Goal: Task Accomplishment & Management: Manage account settings

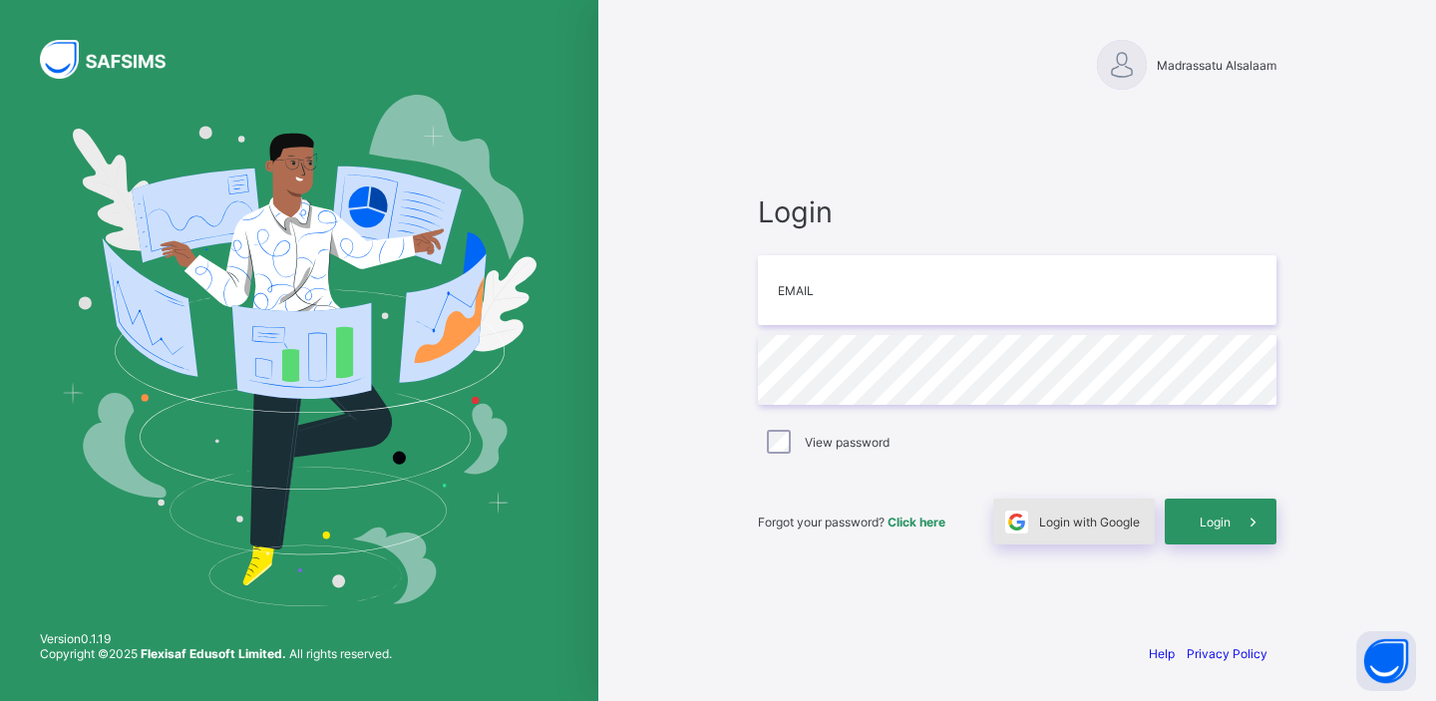
click at [1055, 519] on span "Login with Google" at bounding box center [1089, 522] width 101 height 15
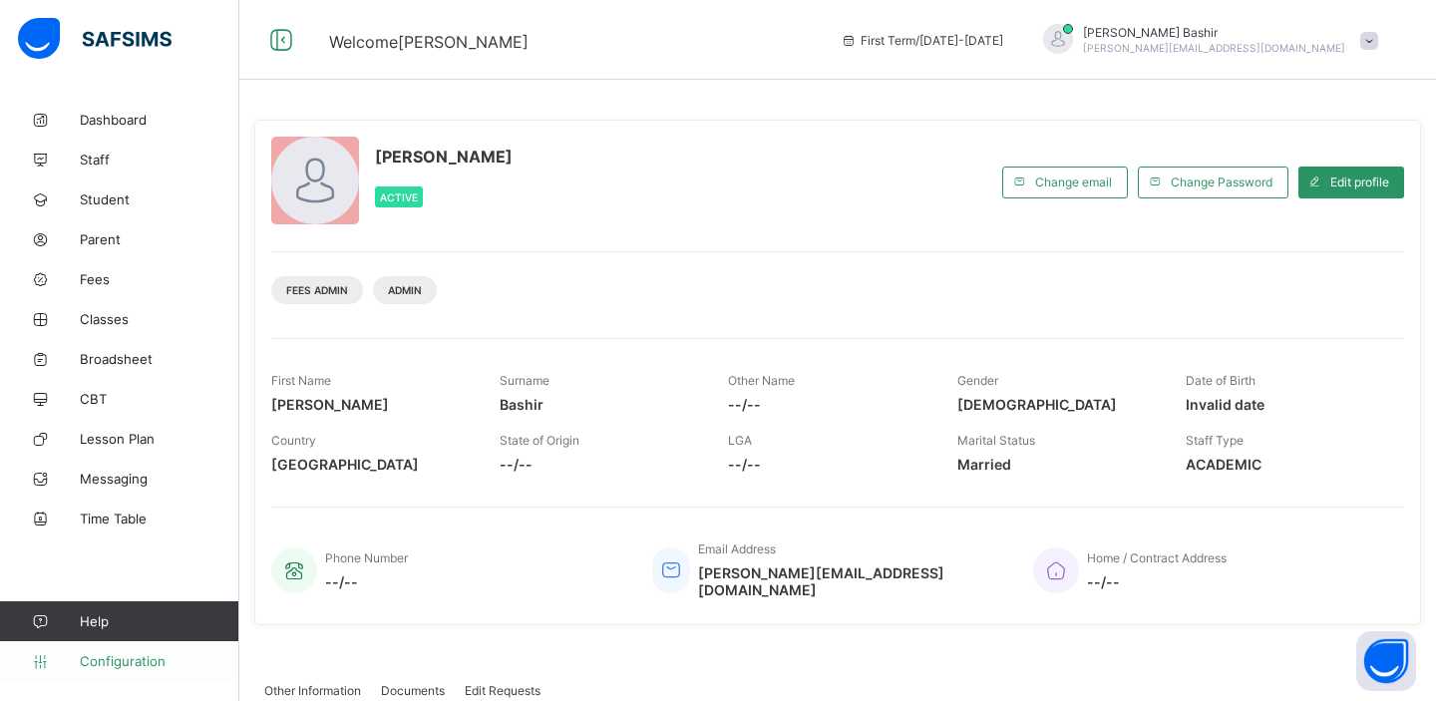
click at [121, 661] on span "Configuration" at bounding box center [159, 661] width 159 height 16
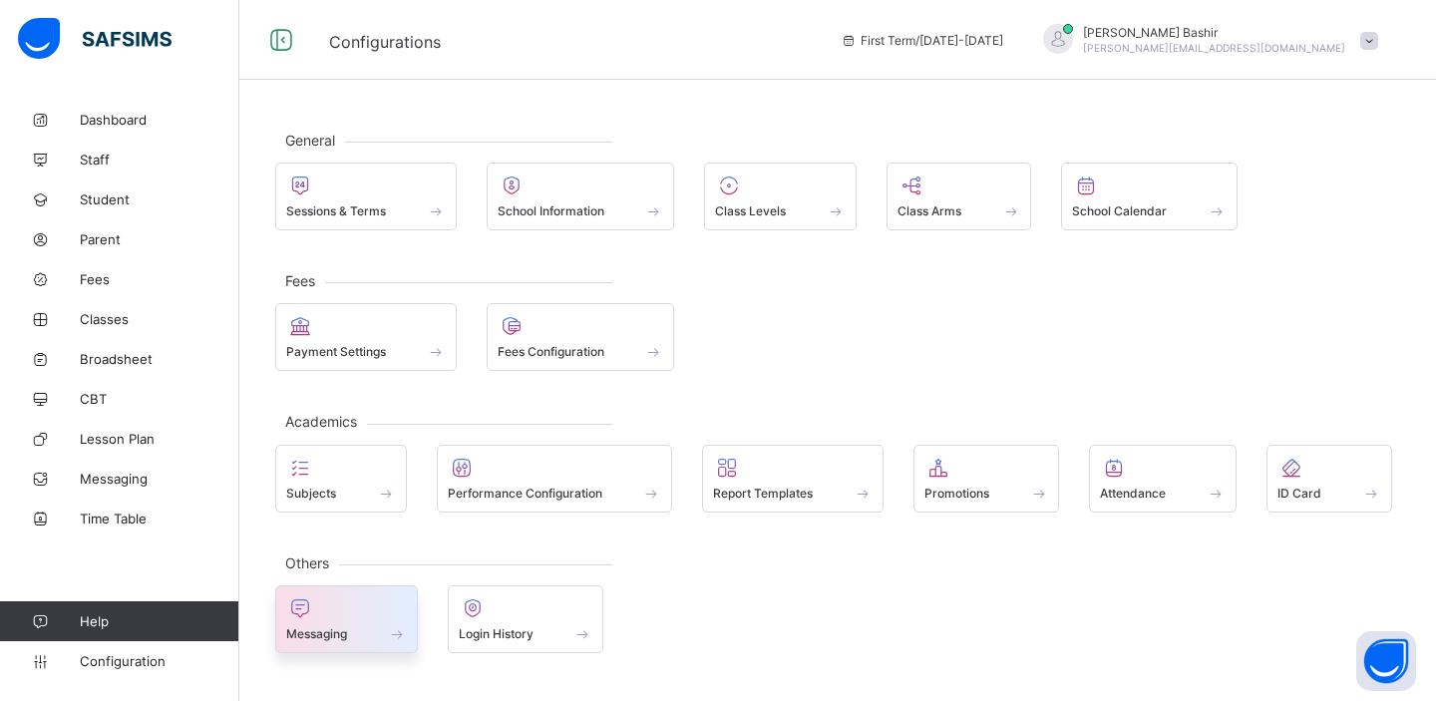
click at [369, 611] on div at bounding box center [346, 608] width 121 height 24
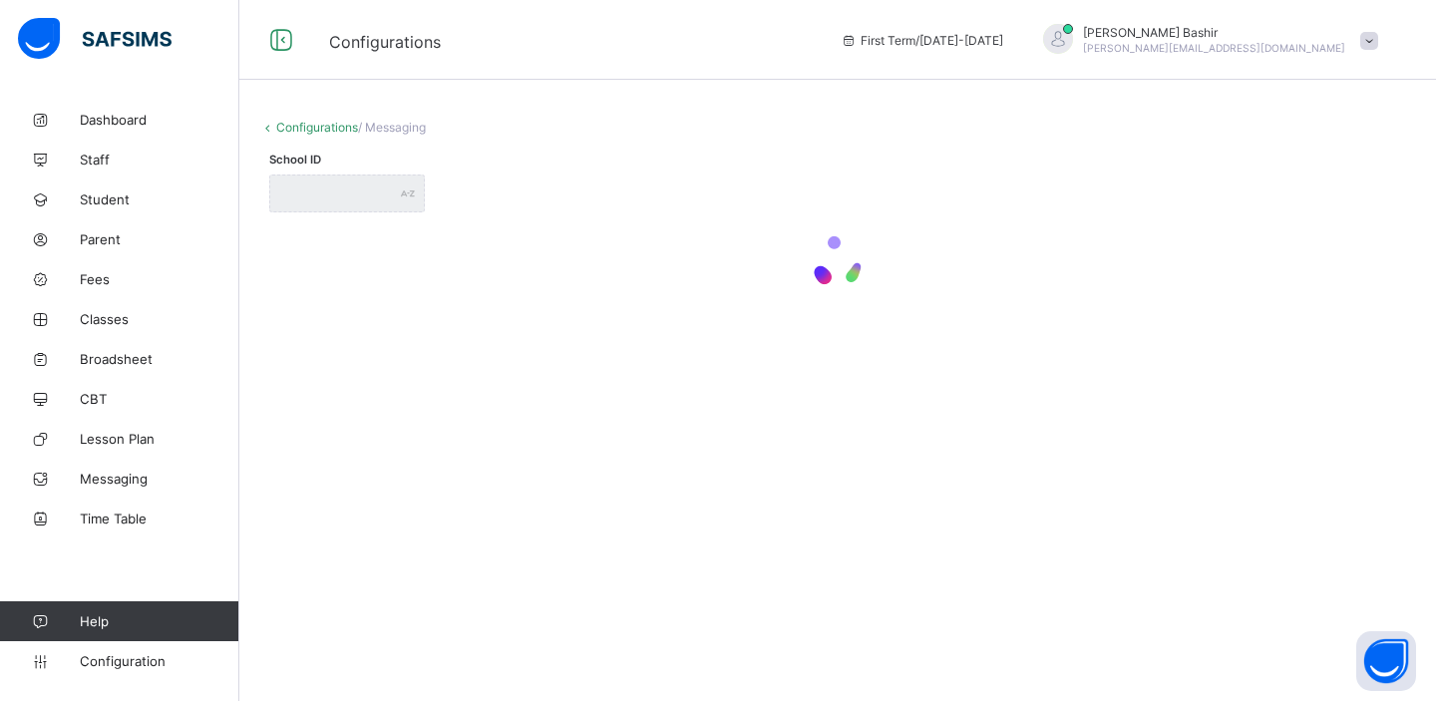
type input "**********"
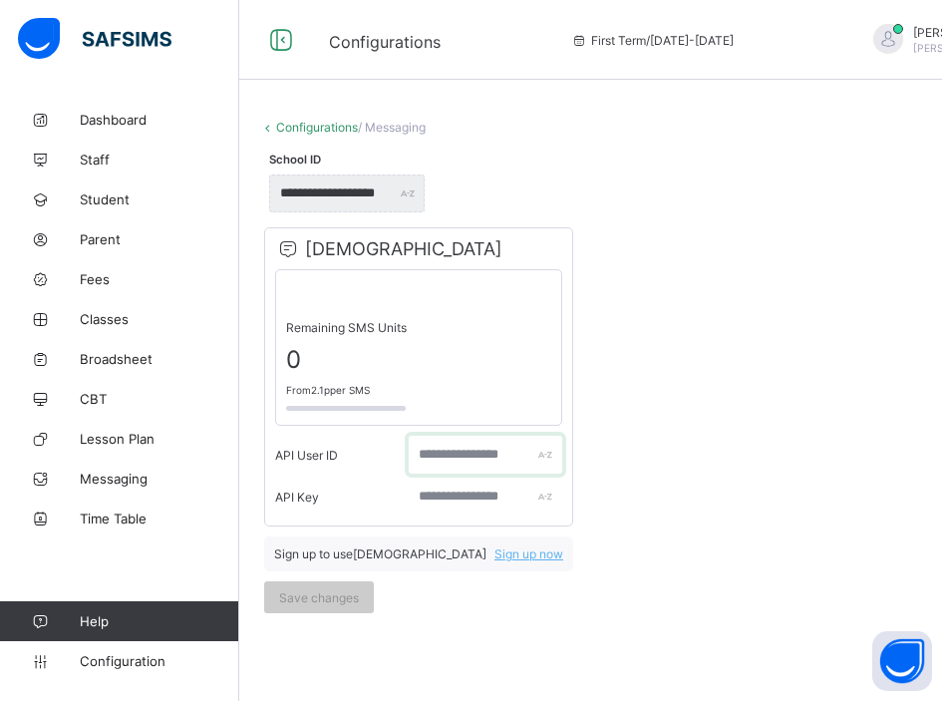
click at [450, 449] on input "text" at bounding box center [486, 455] width 154 height 38
type input "*"
type input "**********"
click at [482, 542] on div "Sign up to use VOODOO Sign up now" at bounding box center [418, 553] width 309 height 35
click at [467, 501] on input "text" at bounding box center [486, 497] width 154 height 38
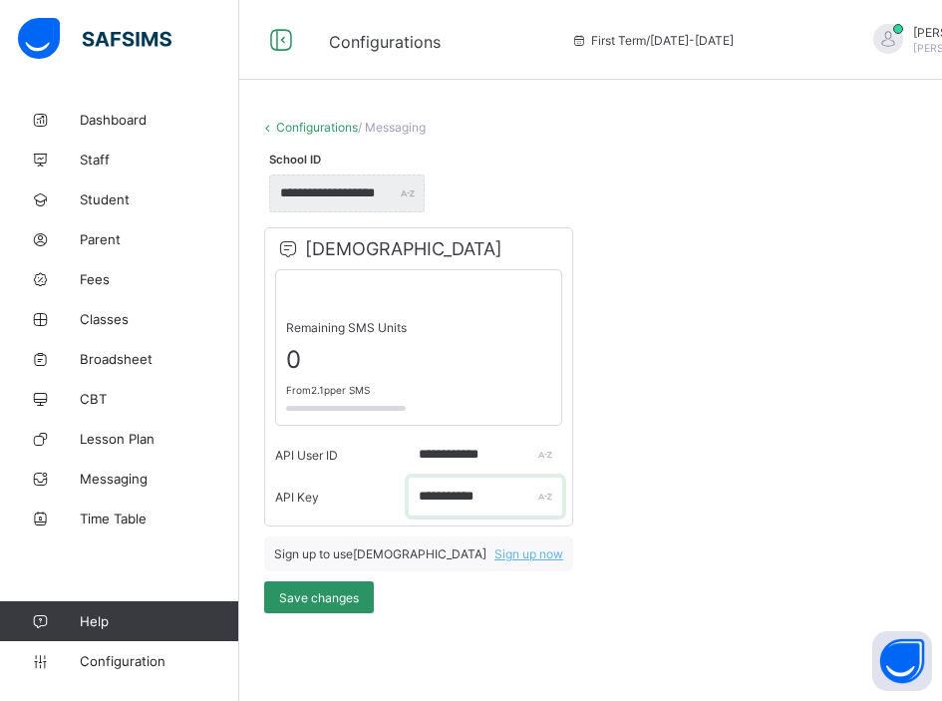
type input "**********"
click at [332, 594] on span "Save changes" at bounding box center [319, 597] width 80 height 15
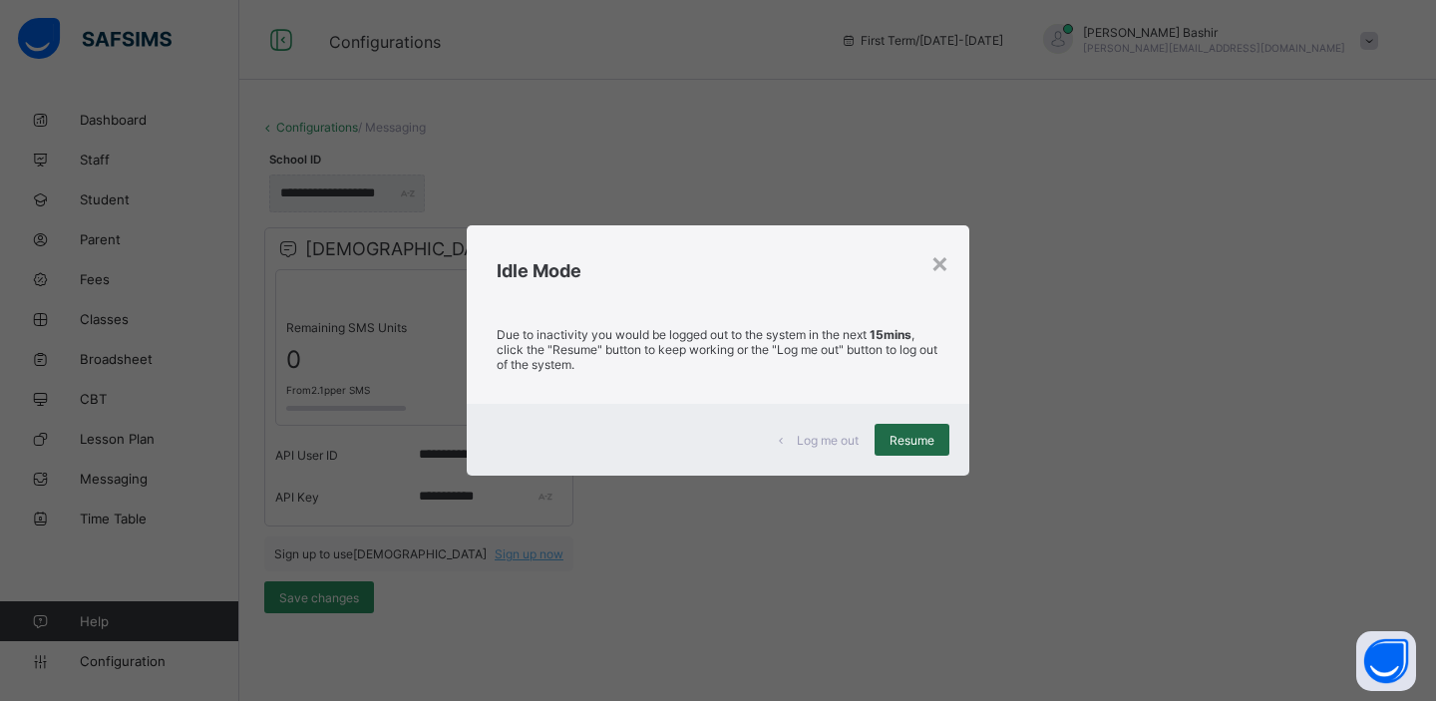
click at [902, 435] on span "Resume" at bounding box center [911, 440] width 45 height 15
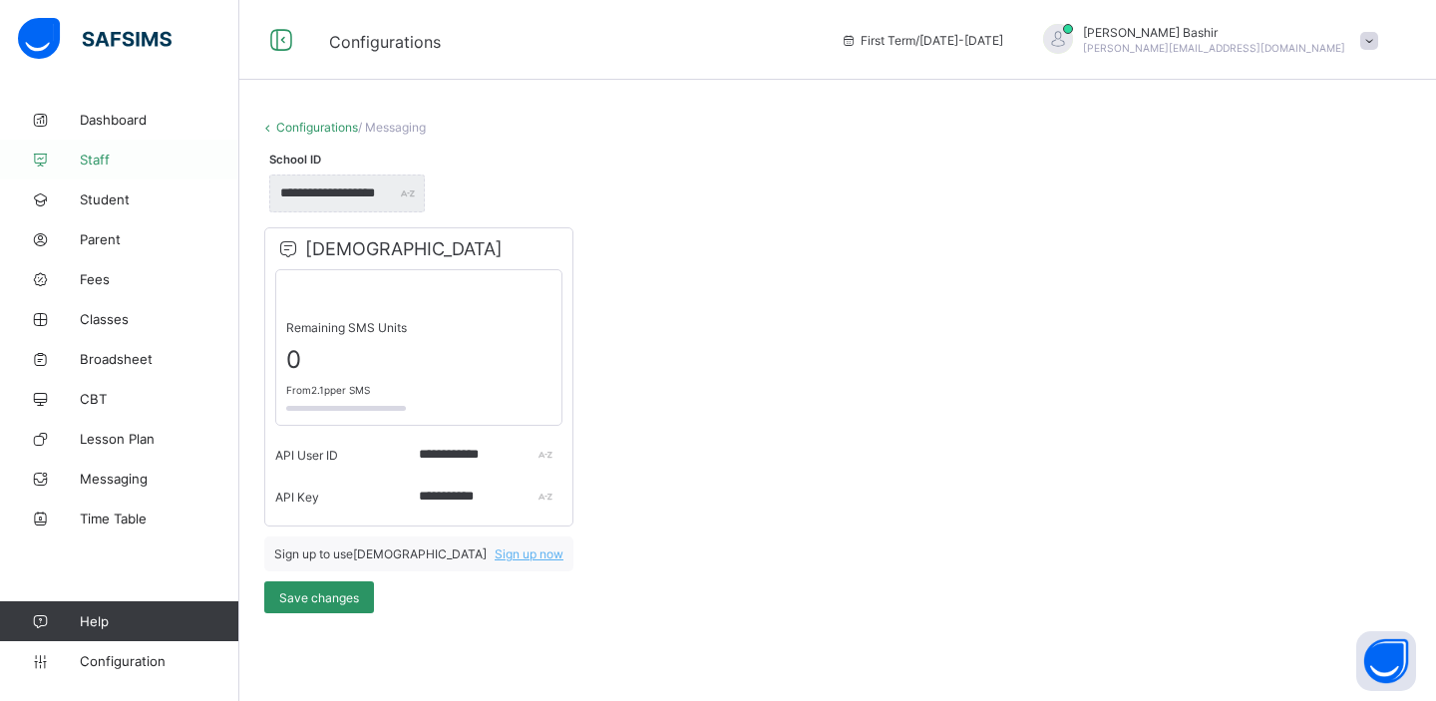
click at [96, 159] on span "Staff" at bounding box center [160, 160] width 160 height 16
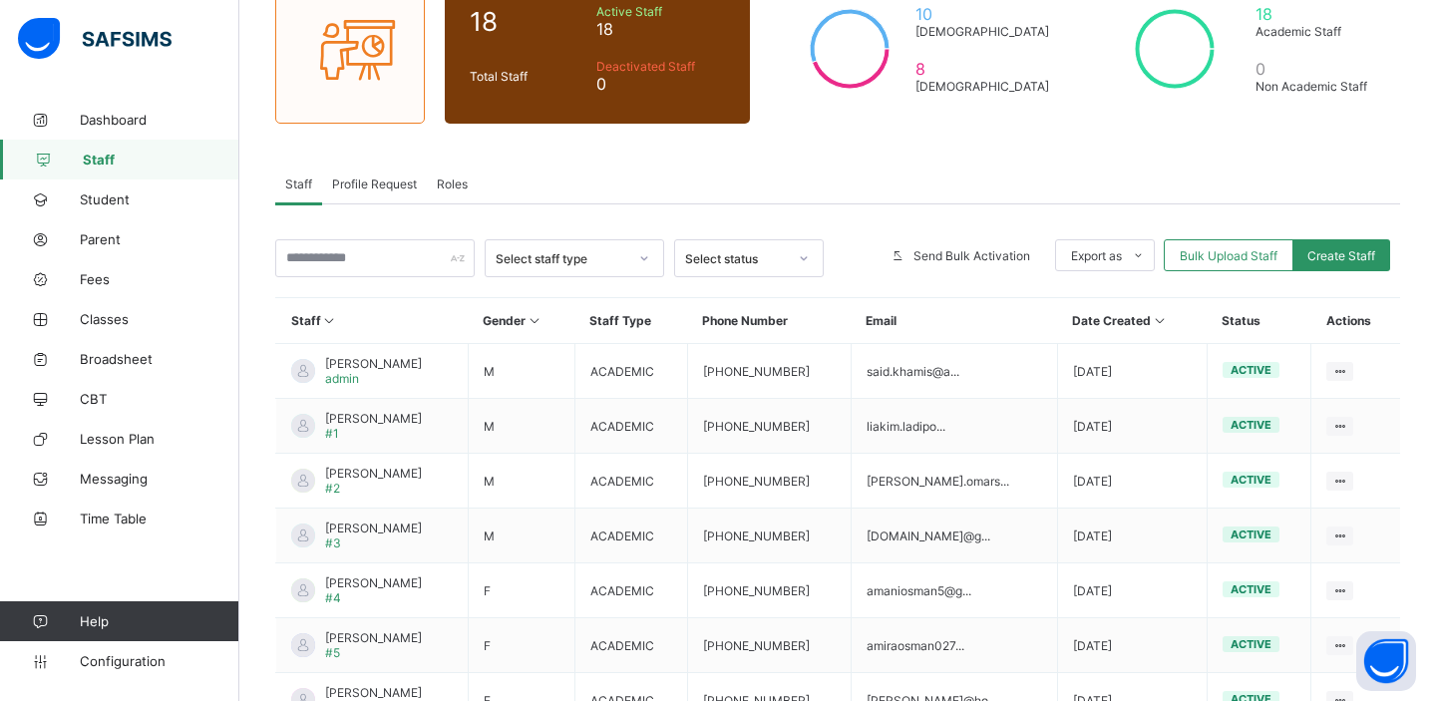
scroll to position [182, 0]
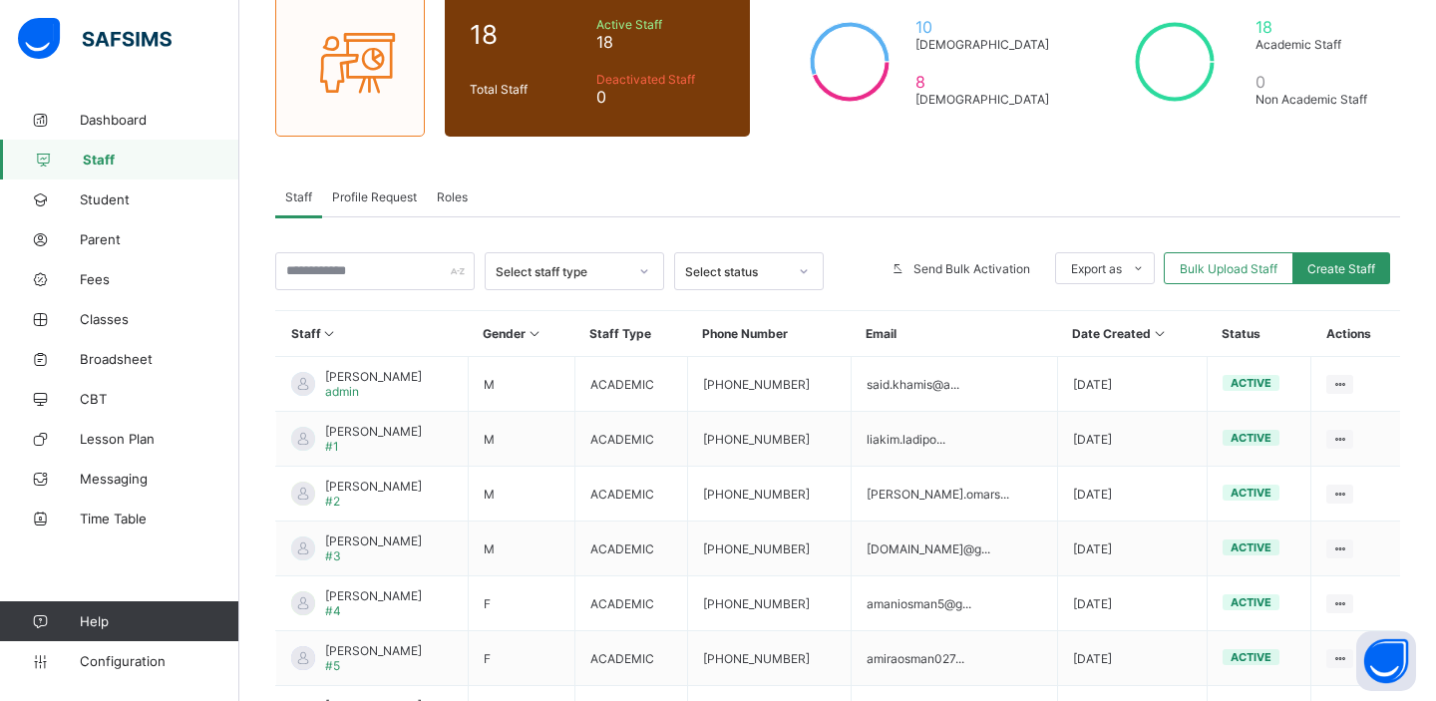
click at [446, 191] on span "Roles" at bounding box center [452, 196] width 31 height 15
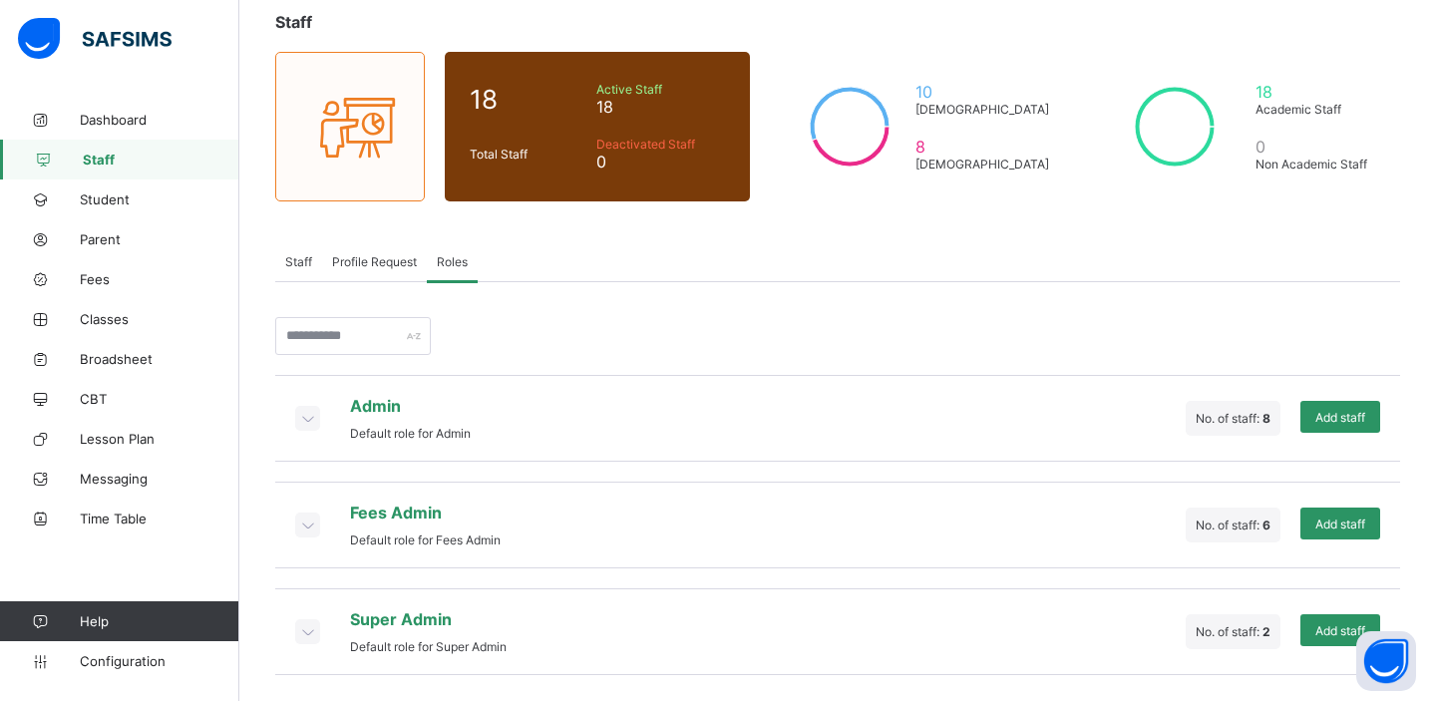
click at [308, 425] on icon at bounding box center [307, 418] width 22 height 20
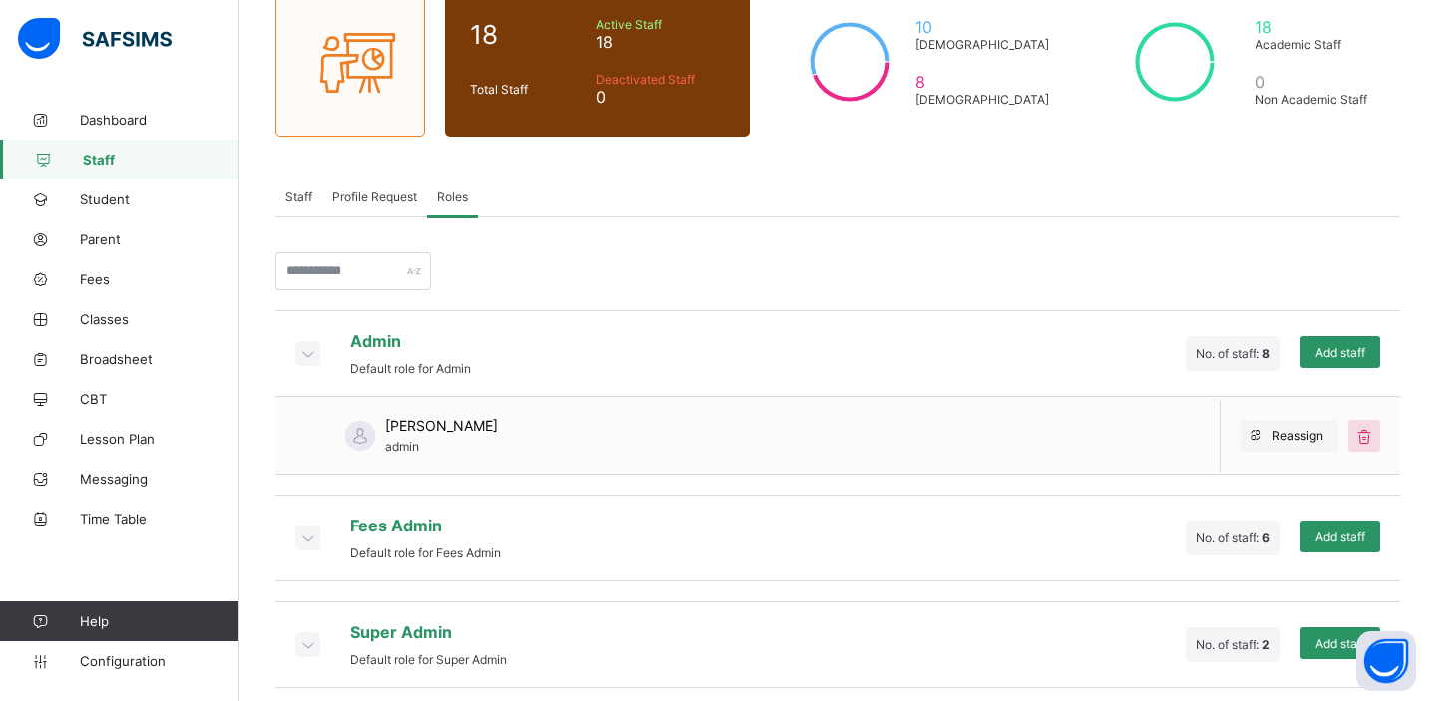
scroll to position [195, 0]
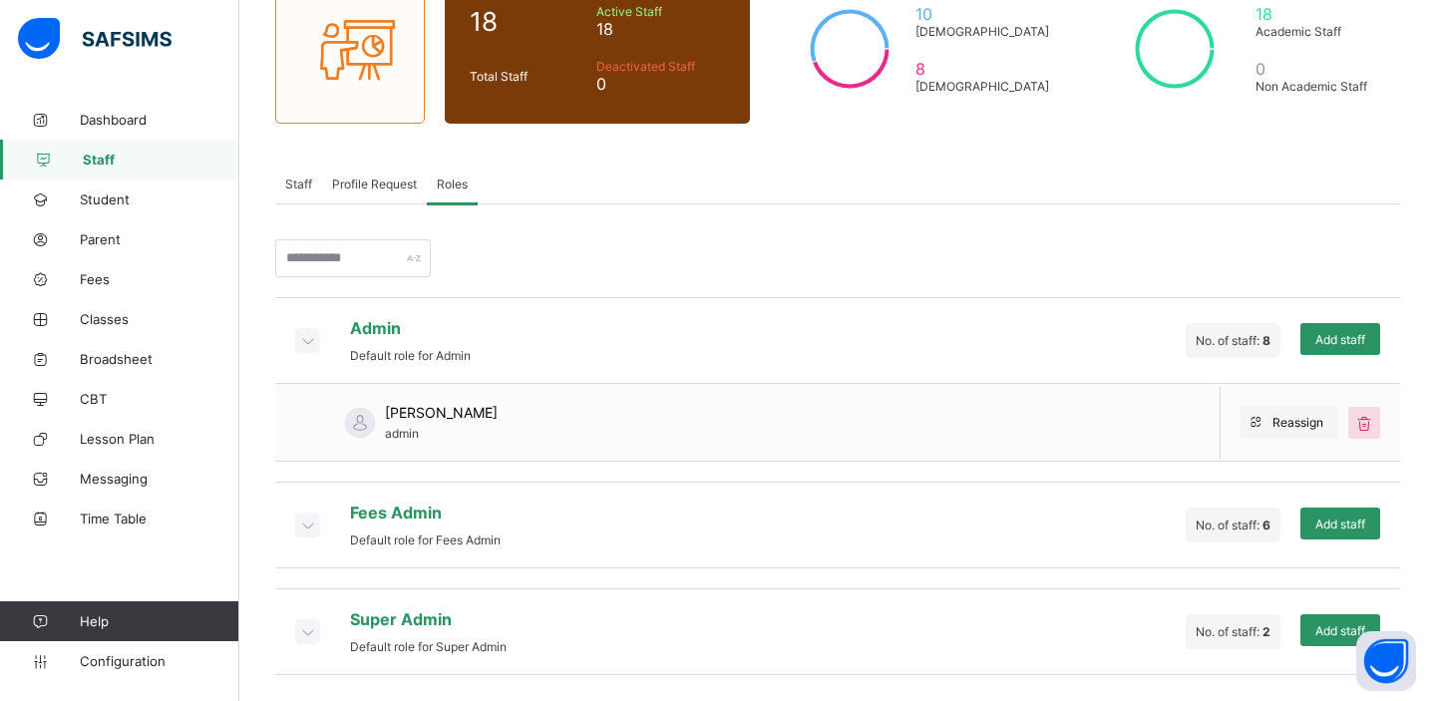
click at [310, 526] on icon at bounding box center [307, 525] width 22 height 20
click at [309, 517] on icon at bounding box center [307, 525] width 22 height 20
click at [311, 528] on icon at bounding box center [307, 525] width 22 height 20
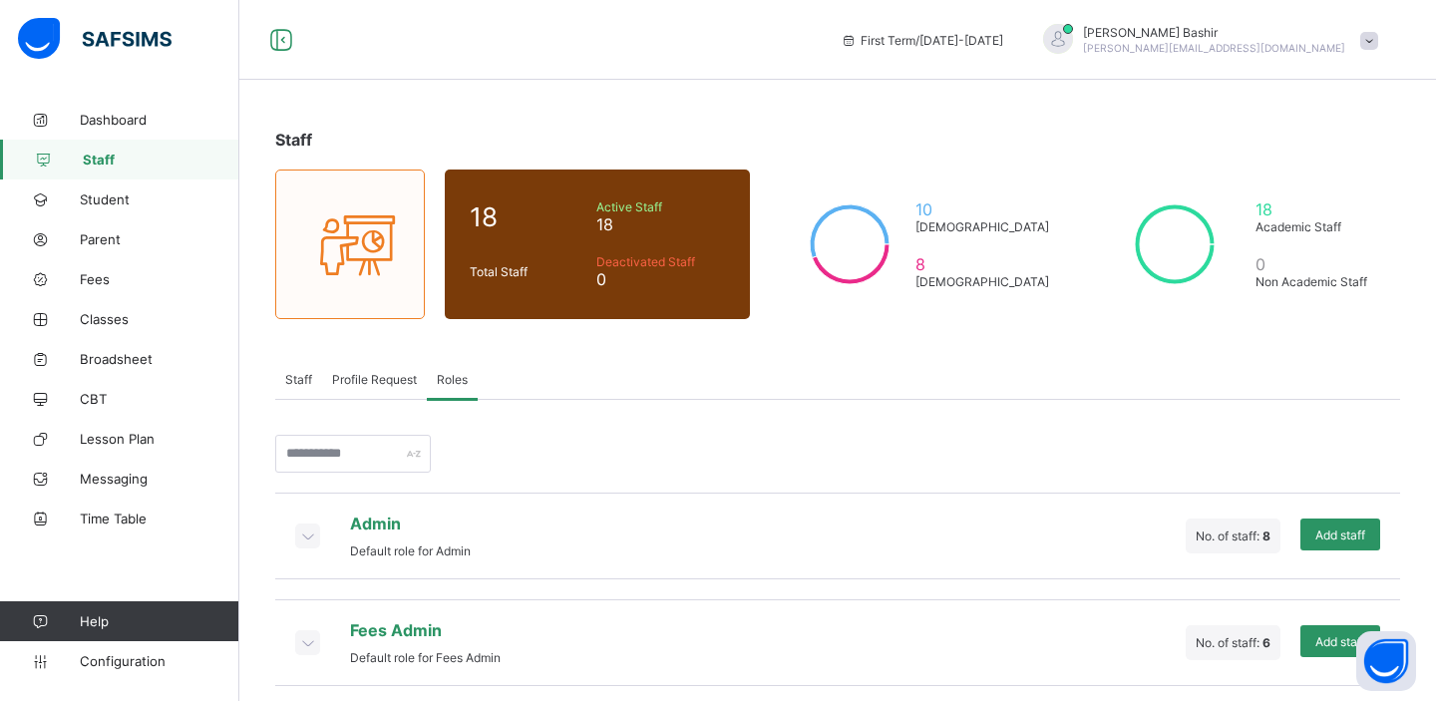
scroll to position [118, 0]
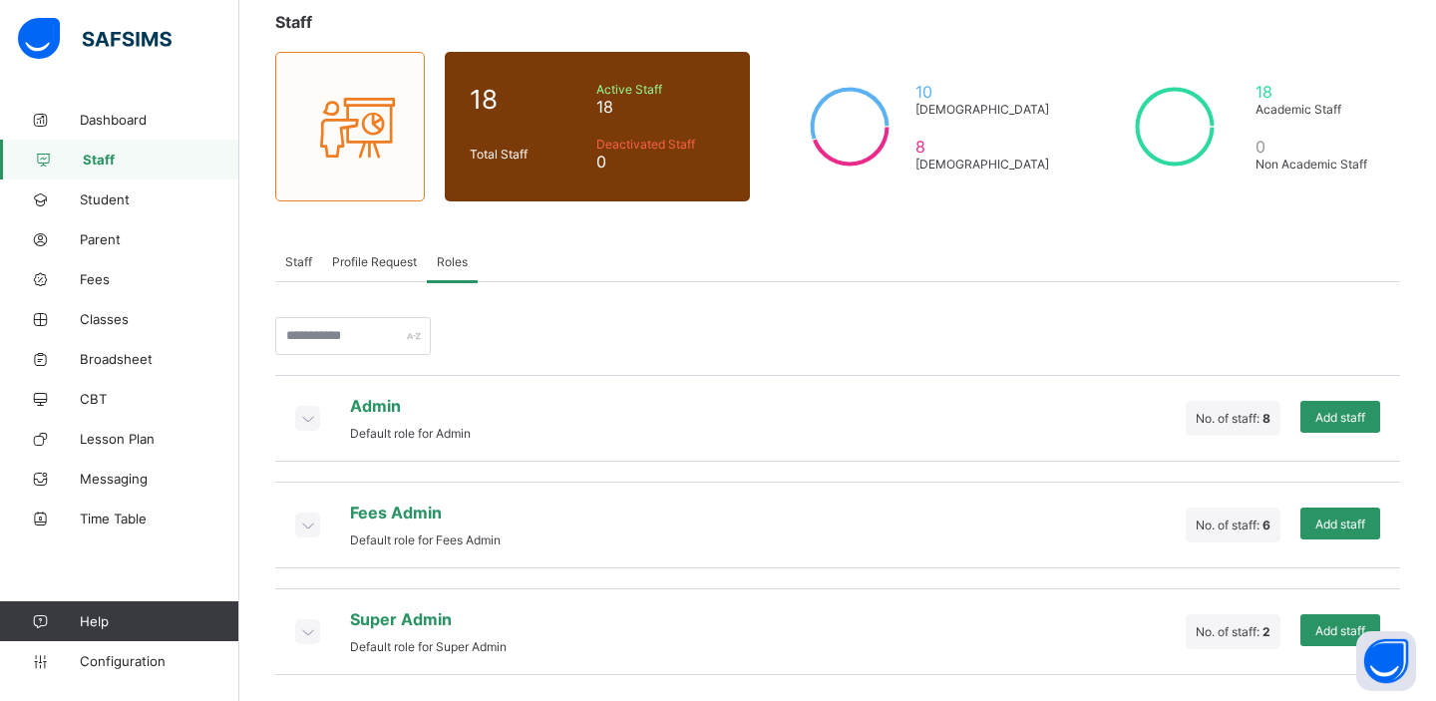
click at [308, 631] on icon at bounding box center [307, 631] width 22 height 20
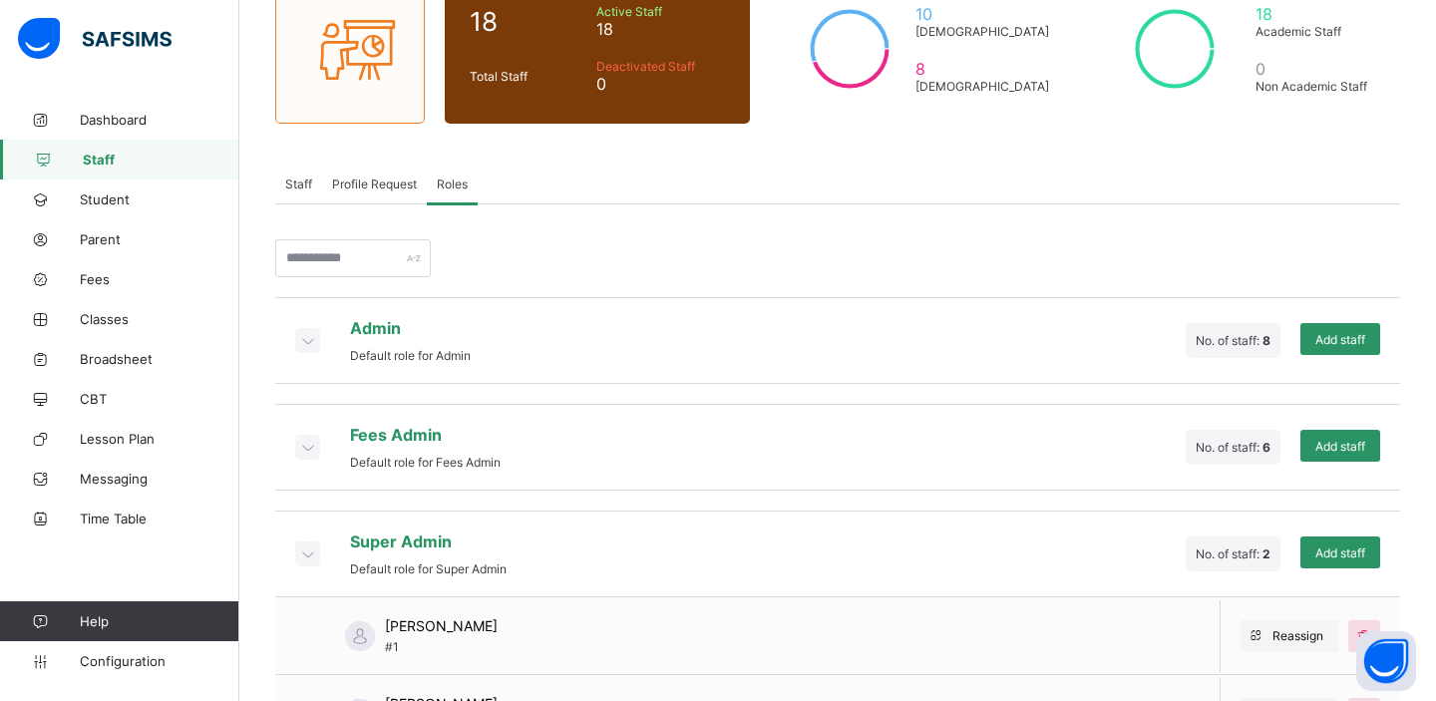
click at [308, 631] on div "Liakim Ladipo #1" at bounding box center [396, 635] width 242 height 77
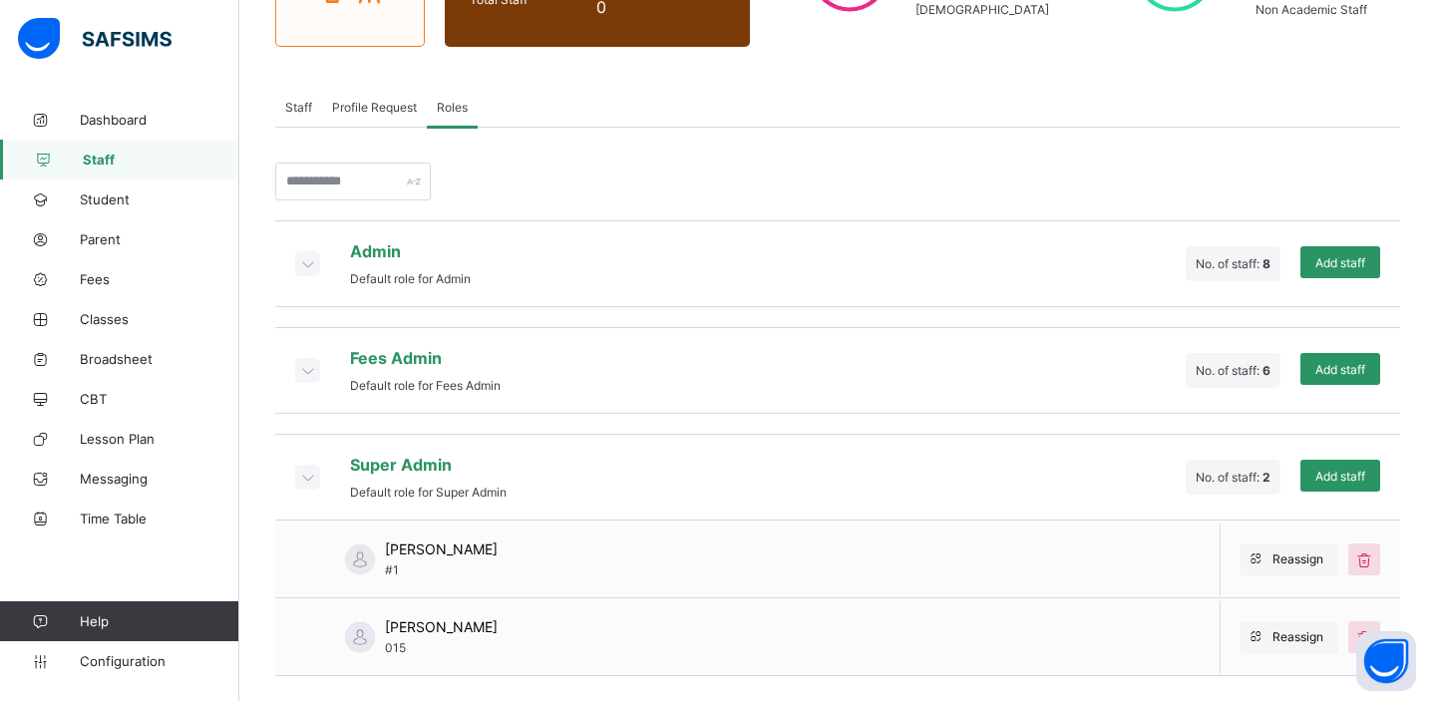
click at [306, 378] on div at bounding box center [307, 370] width 25 height 25
click at [307, 374] on icon at bounding box center [307, 370] width 22 height 20
click at [307, 369] on icon at bounding box center [307, 370] width 22 height 20
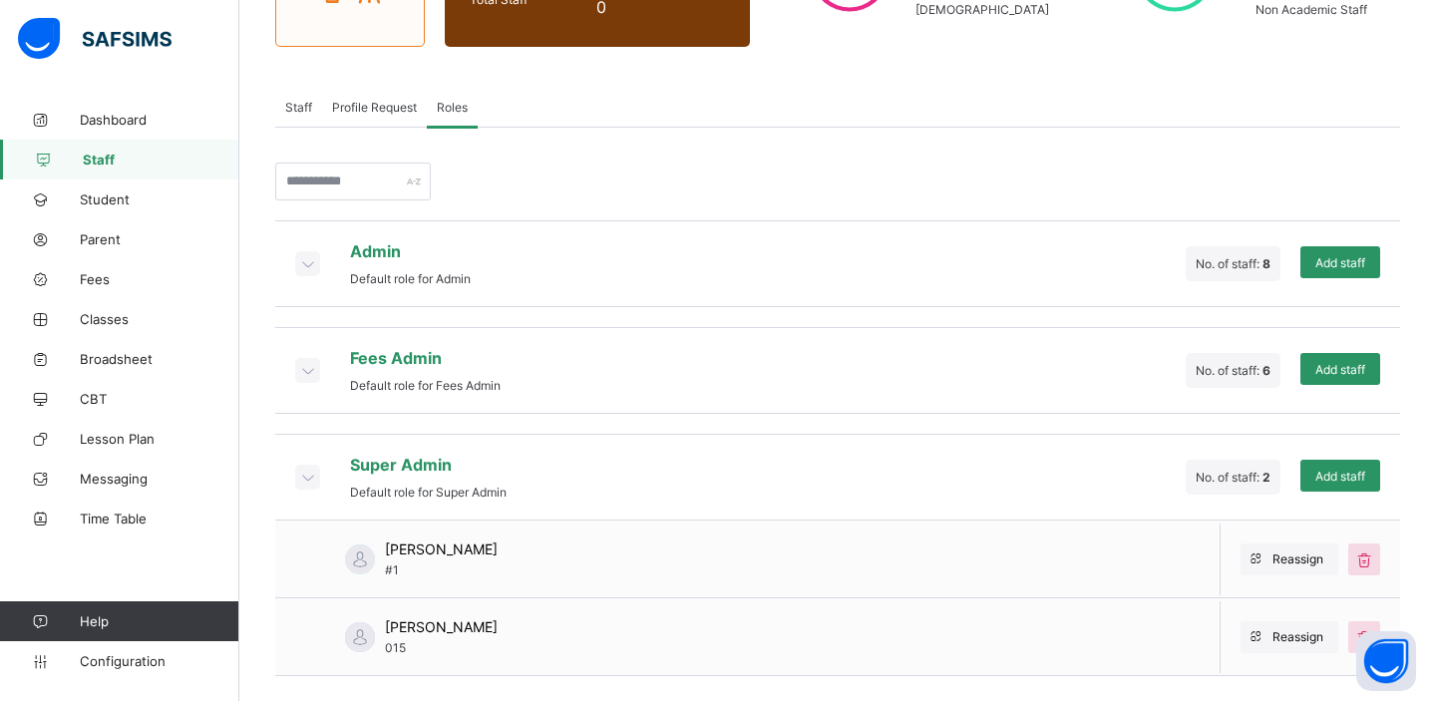
click at [307, 369] on icon at bounding box center [307, 370] width 22 height 20
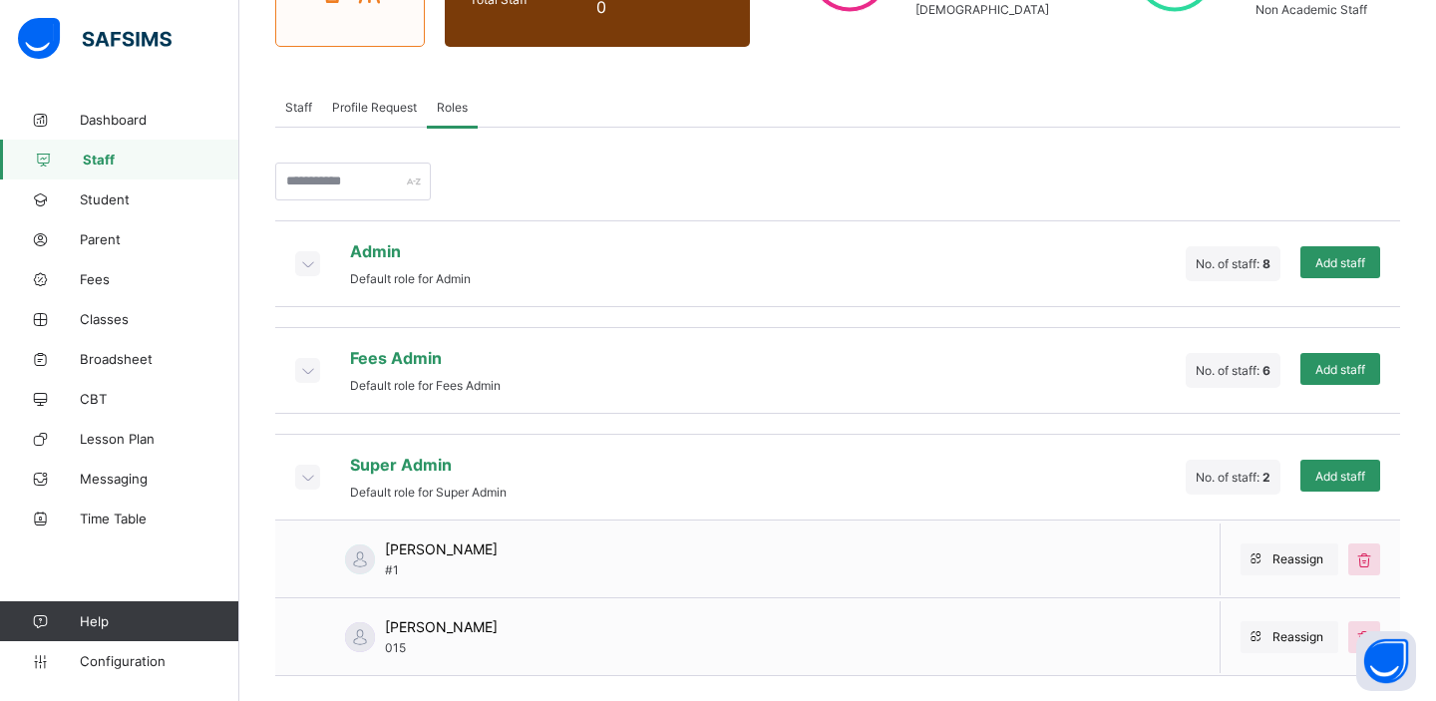
click at [307, 369] on icon at bounding box center [307, 370] width 22 height 20
click at [312, 341] on div "Fees Admin Default role for Fees Admin No. of staff: 6 Add staff" at bounding box center [837, 370] width 1125 height 87
click at [312, 363] on icon at bounding box center [307, 370] width 22 height 20
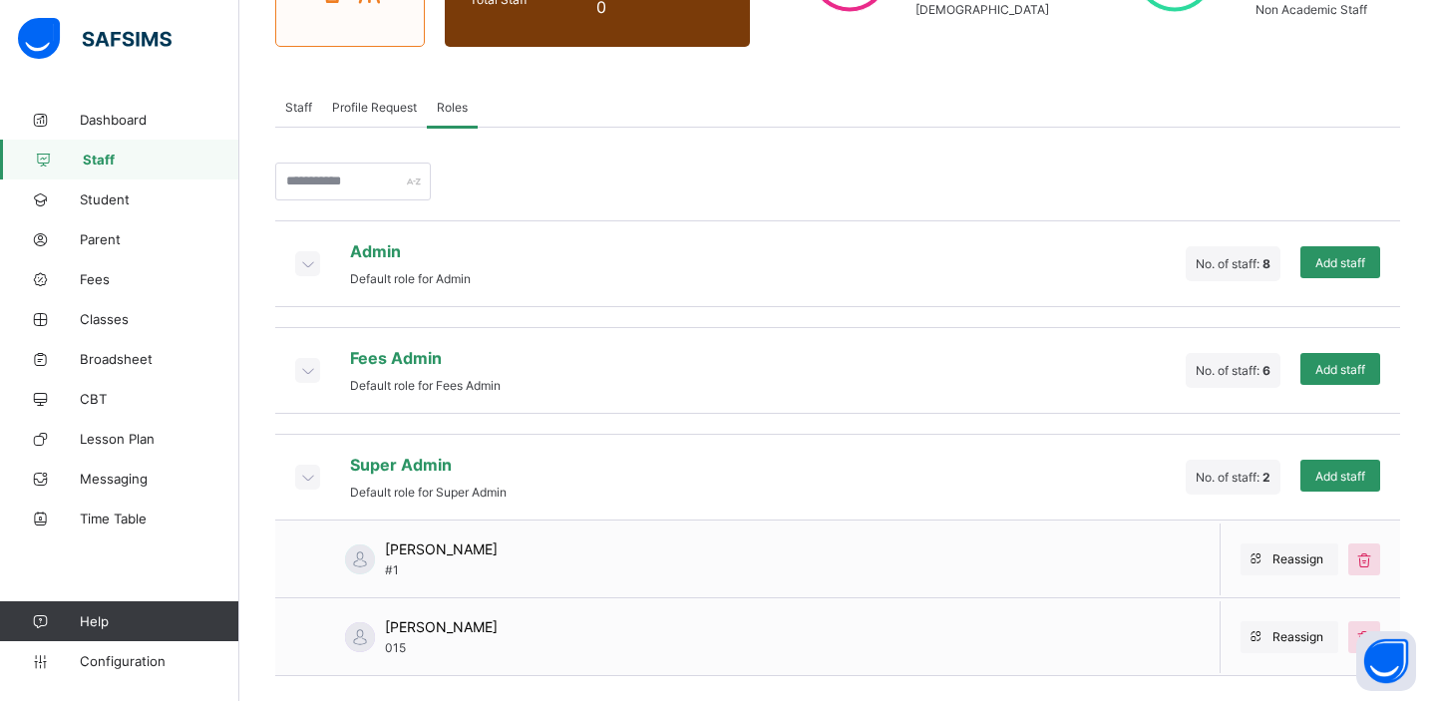
click at [312, 363] on icon at bounding box center [307, 370] width 22 height 20
click at [310, 254] on icon at bounding box center [307, 263] width 22 height 20
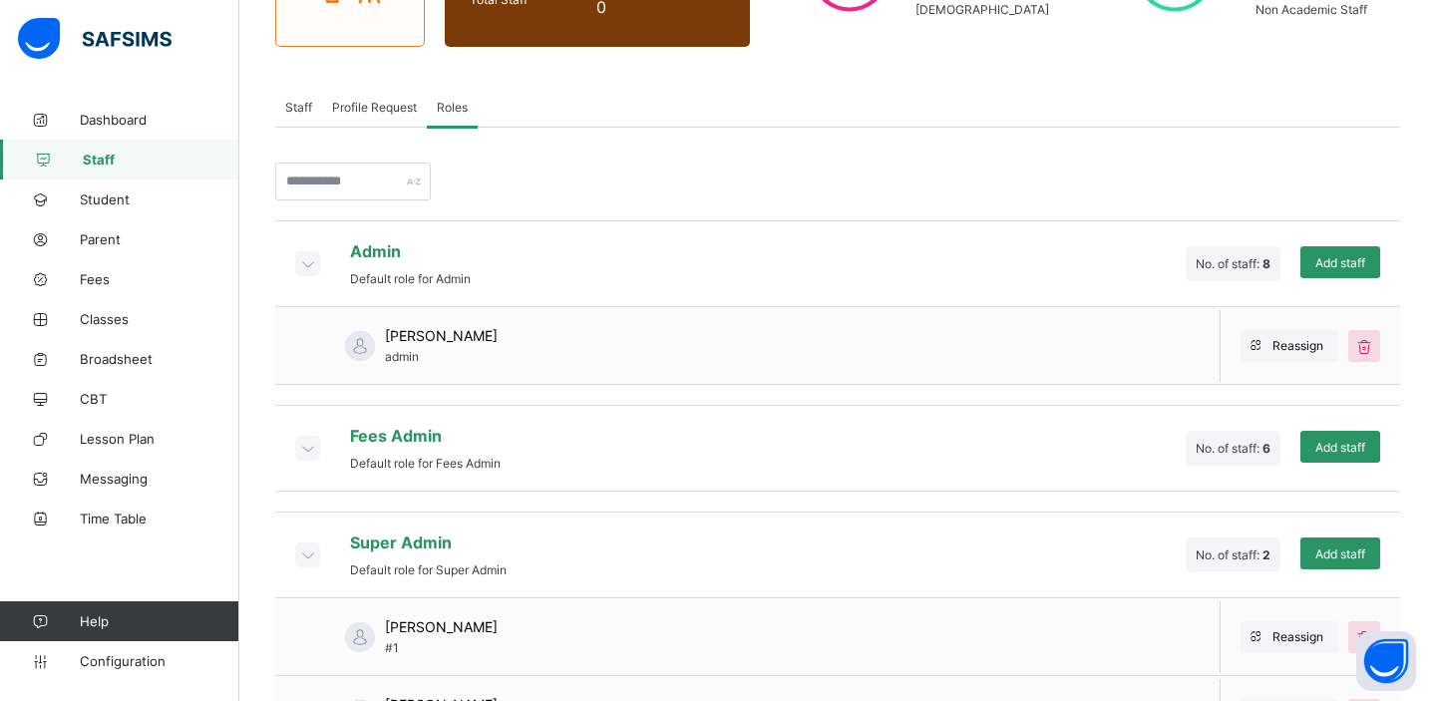
click at [310, 254] on icon at bounding box center [307, 263] width 22 height 20
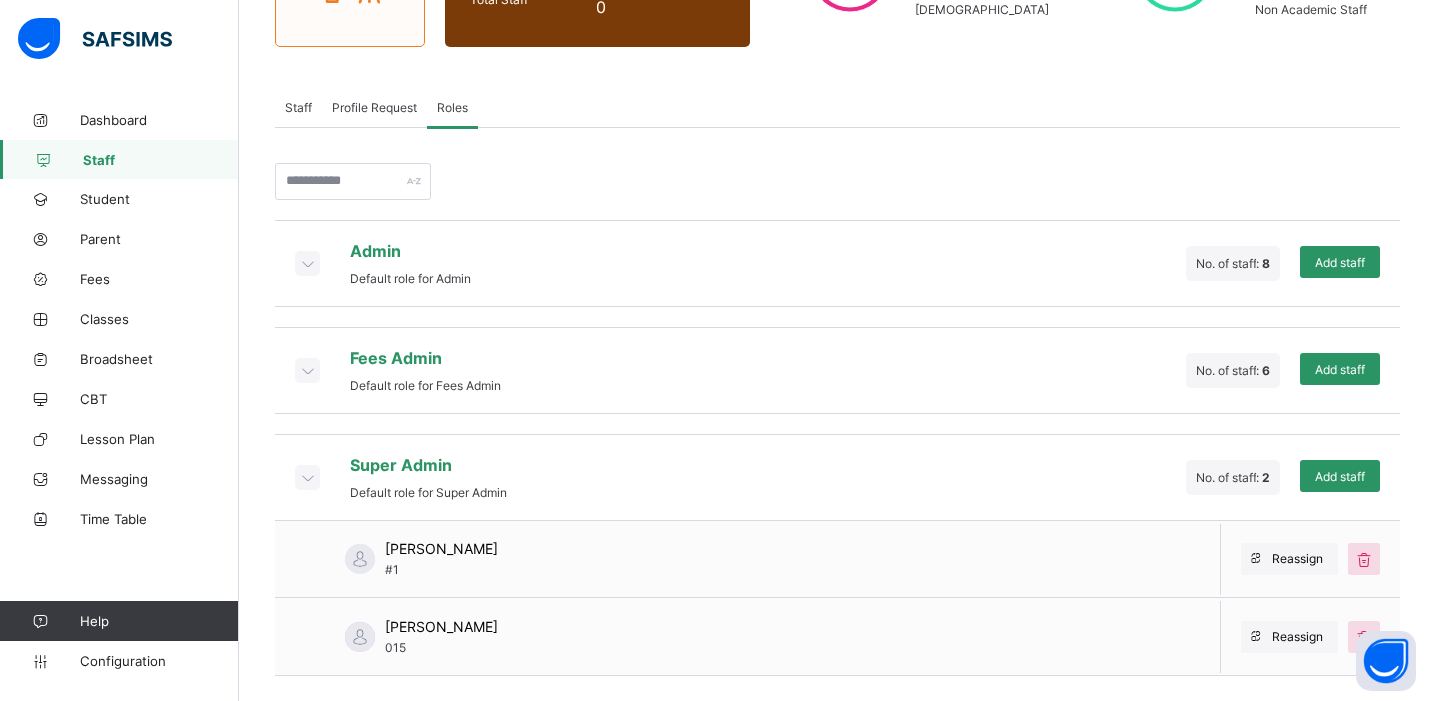
click at [310, 254] on icon at bounding box center [307, 263] width 22 height 20
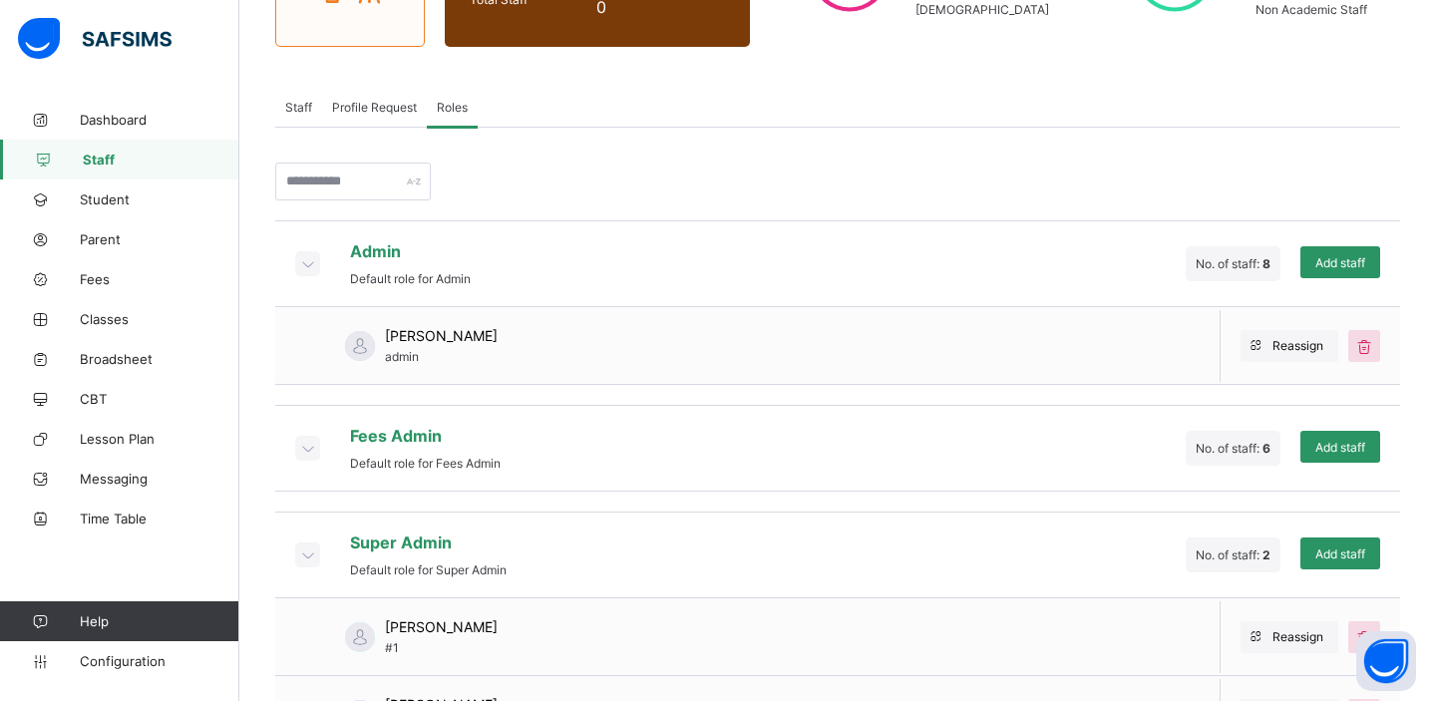
click at [310, 254] on icon at bounding box center [307, 263] width 22 height 20
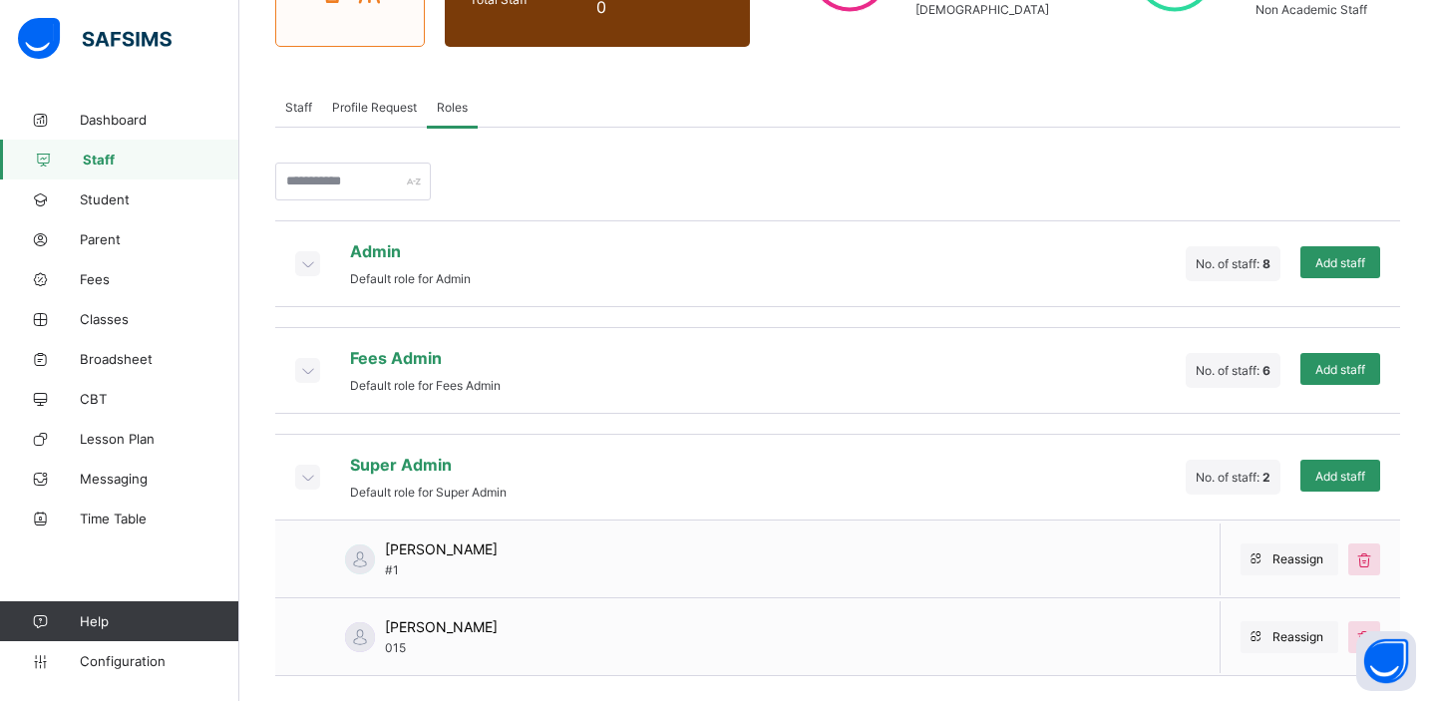
click at [304, 374] on icon at bounding box center [307, 370] width 22 height 20
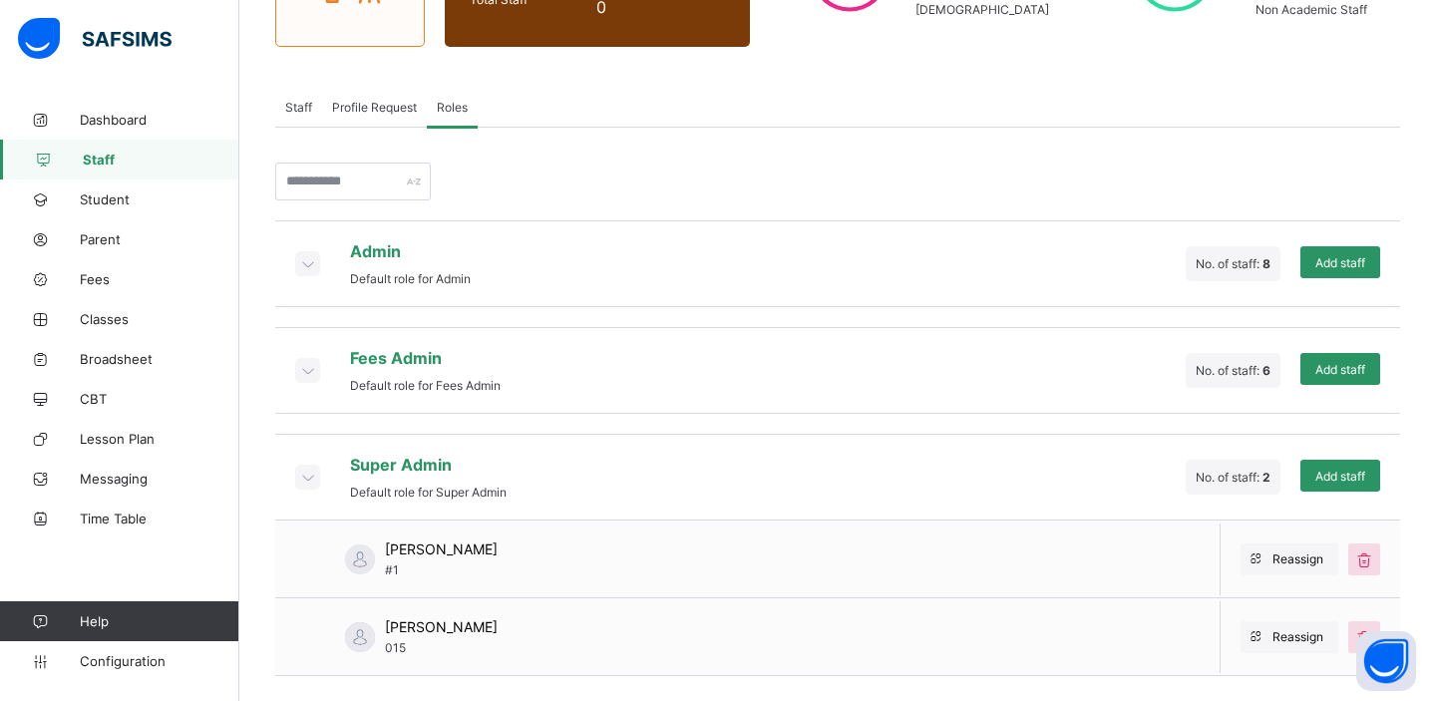
click at [304, 374] on icon at bounding box center [307, 370] width 22 height 20
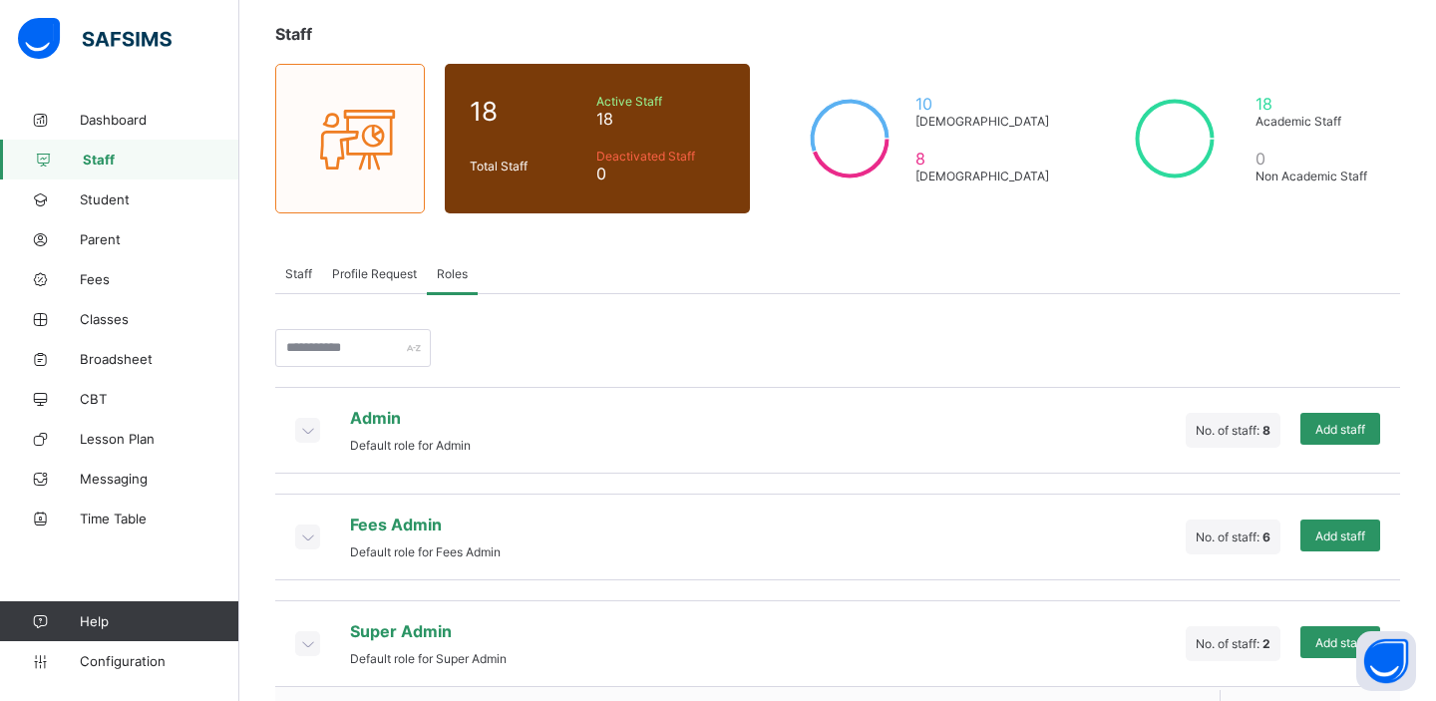
scroll to position [0, 0]
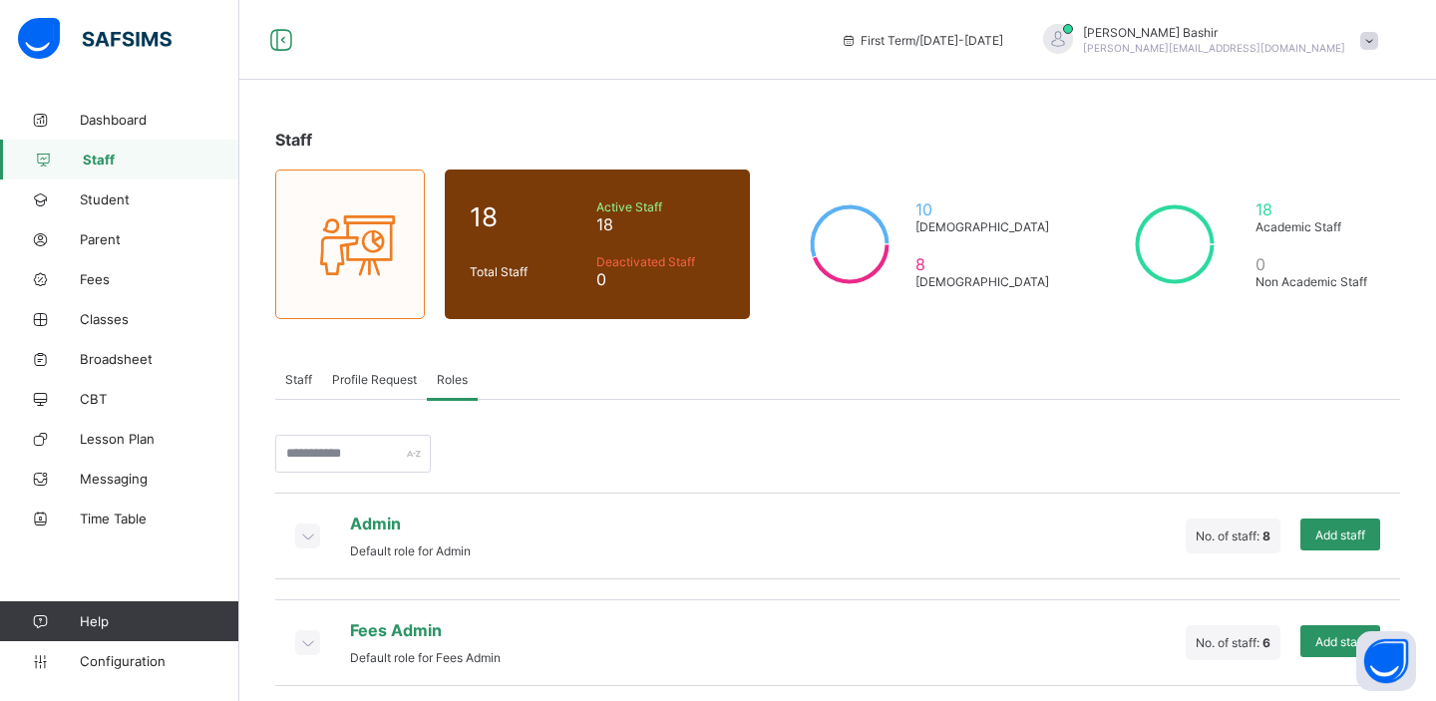
click at [1325, 43] on span "[PERSON_NAME][EMAIL_ADDRESS][DOMAIN_NAME]" at bounding box center [1214, 48] width 262 height 12
click at [1283, 267] on span "Logout" at bounding box center [1313, 268] width 132 height 23
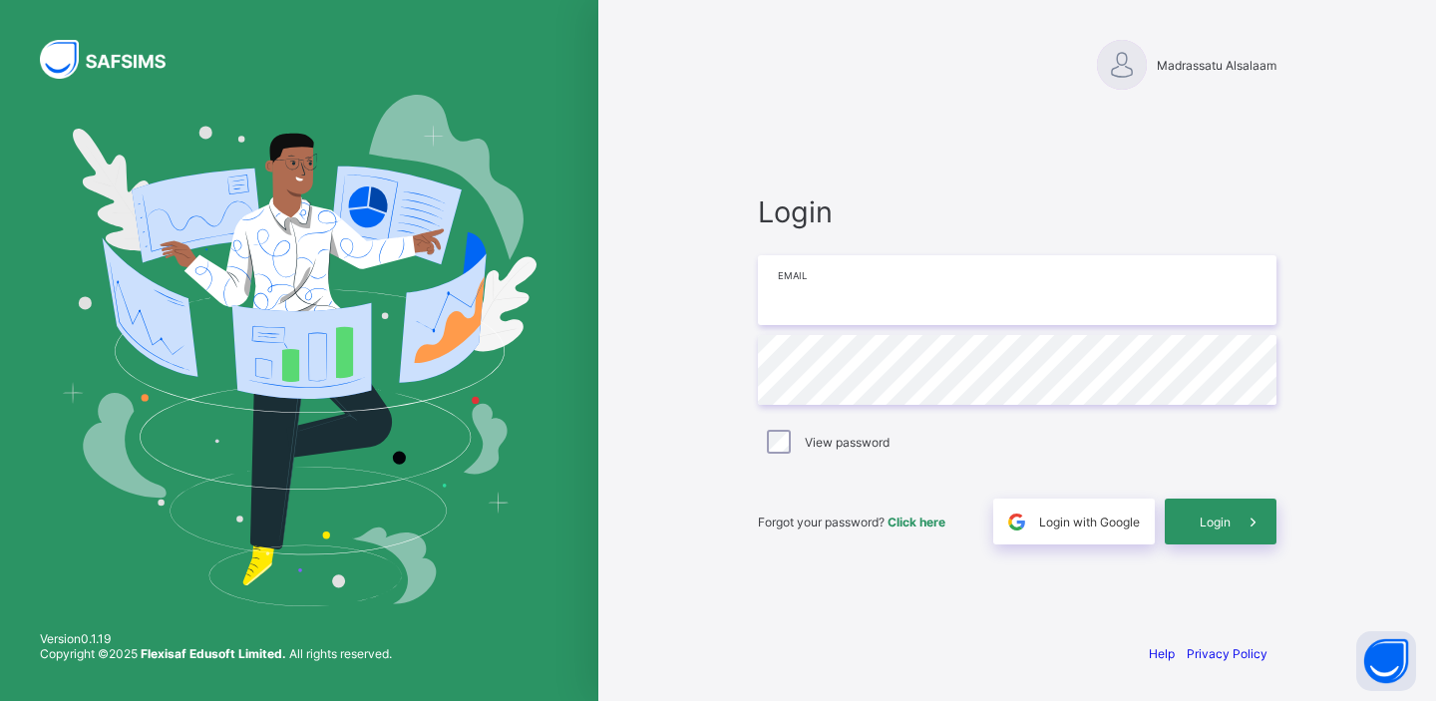
click at [874, 287] on input "email" at bounding box center [1017, 290] width 518 height 70
click at [921, 520] on span "Click here" at bounding box center [916, 522] width 58 height 15
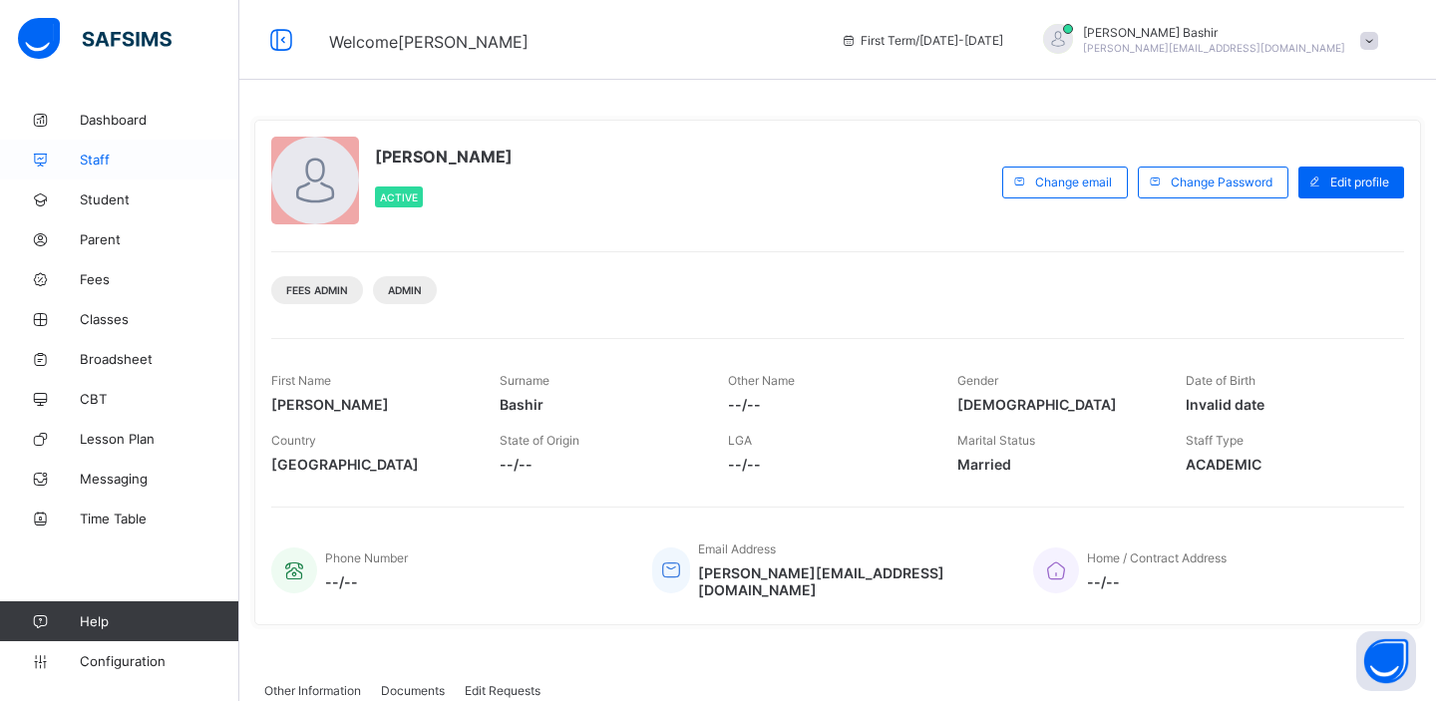
click at [108, 156] on span "Staff" at bounding box center [160, 160] width 160 height 16
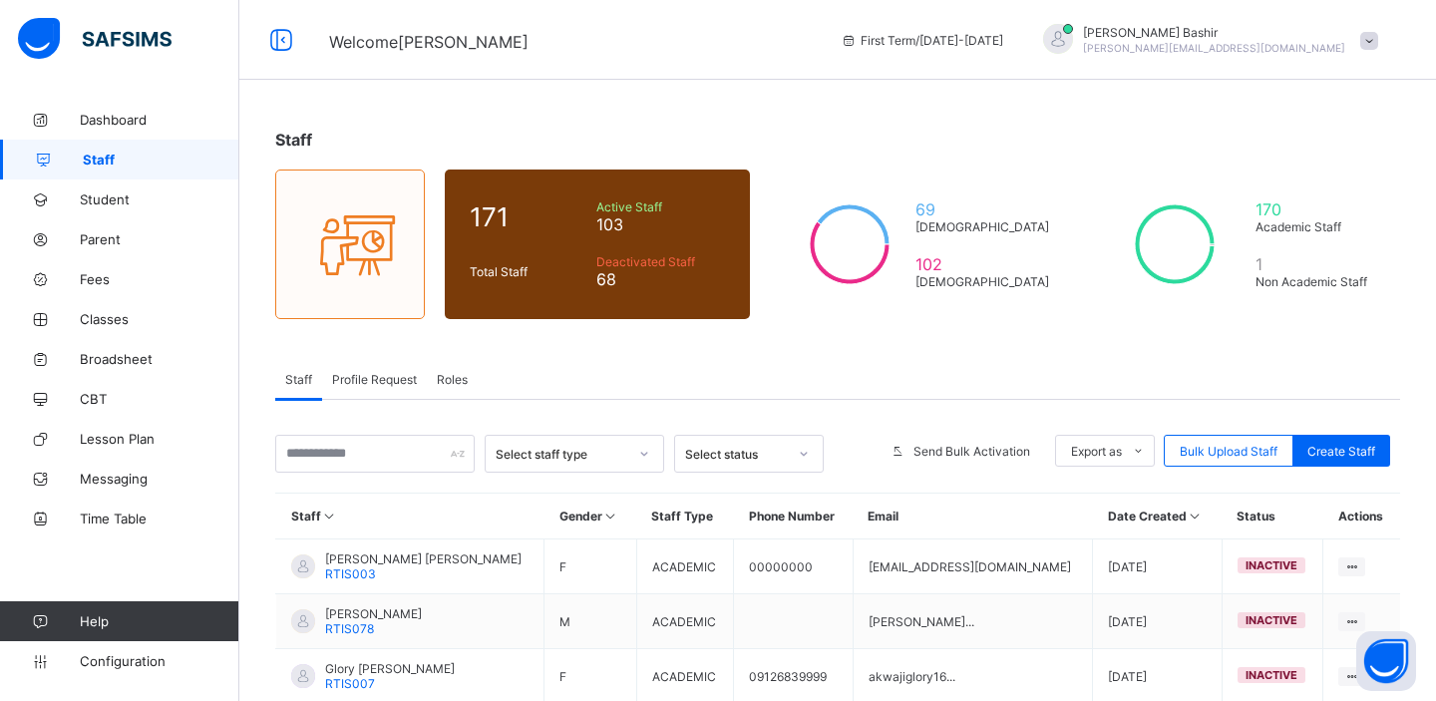
click at [460, 382] on span "Roles" at bounding box center [452, 379] width 31 height 15
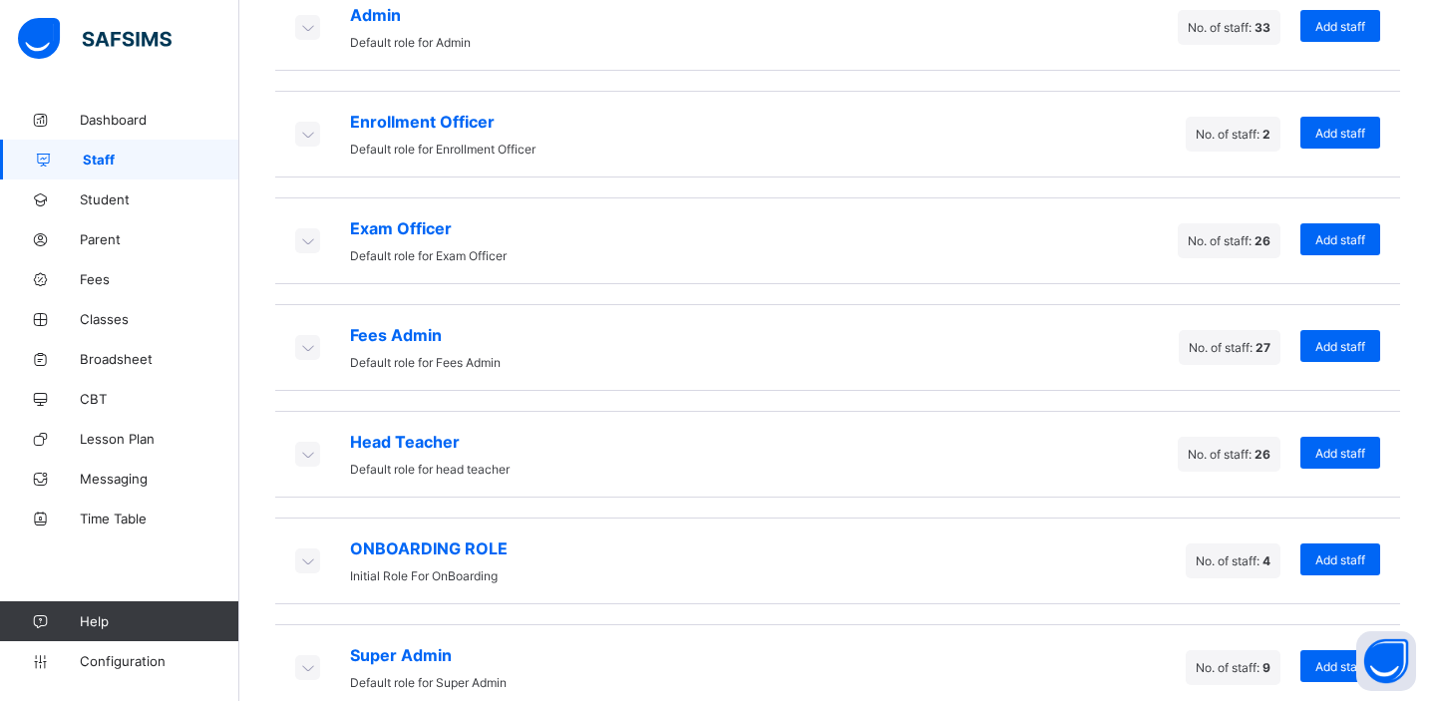
scroll to position [504, 0]
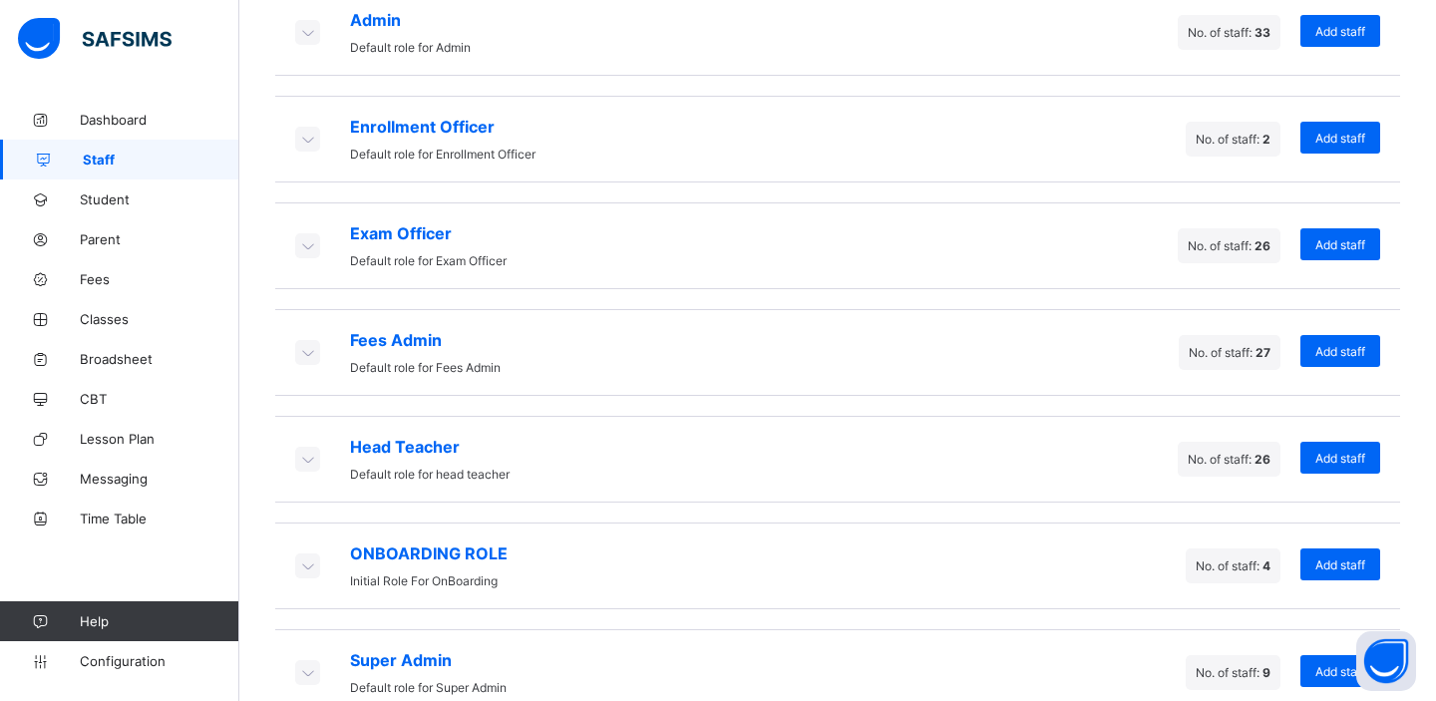
click at [308, 243] on icon at bounding box center [307, 245] width 22 height 20
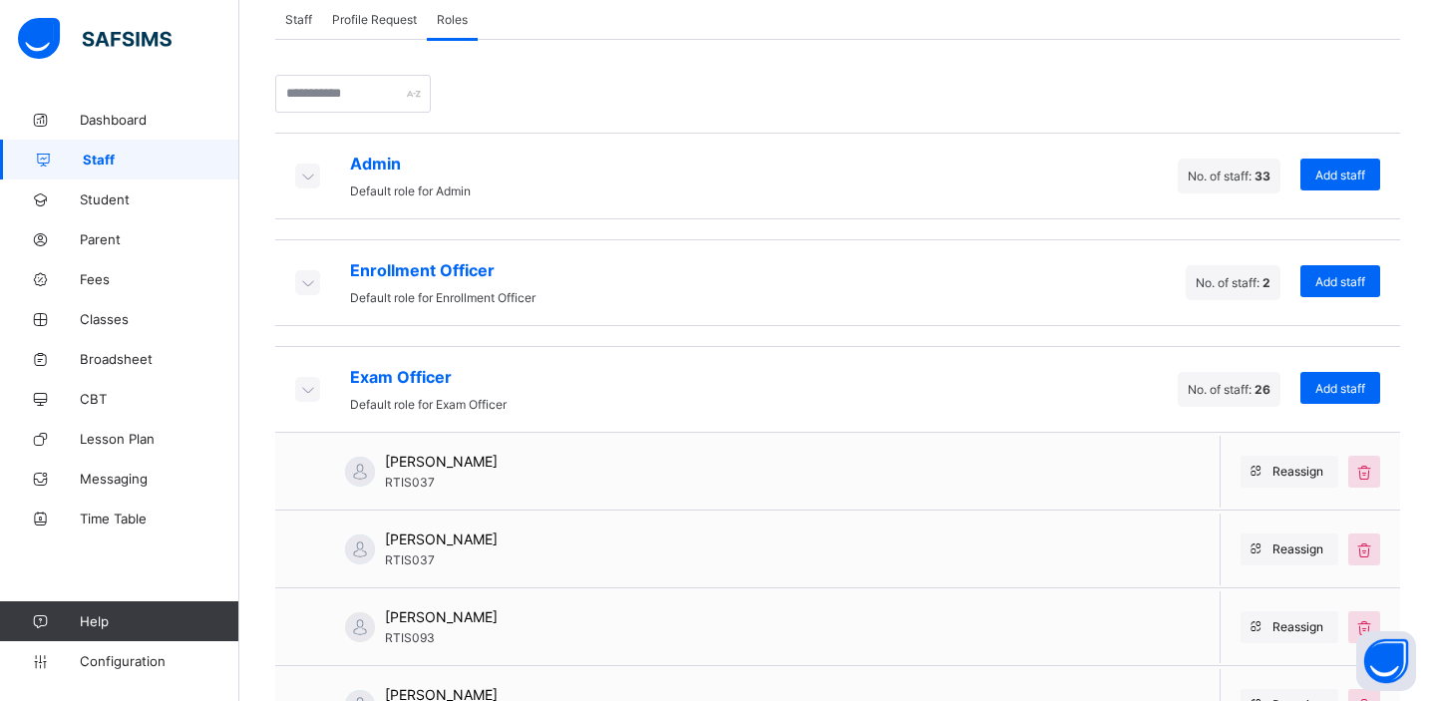
scroll to position [325, 0]
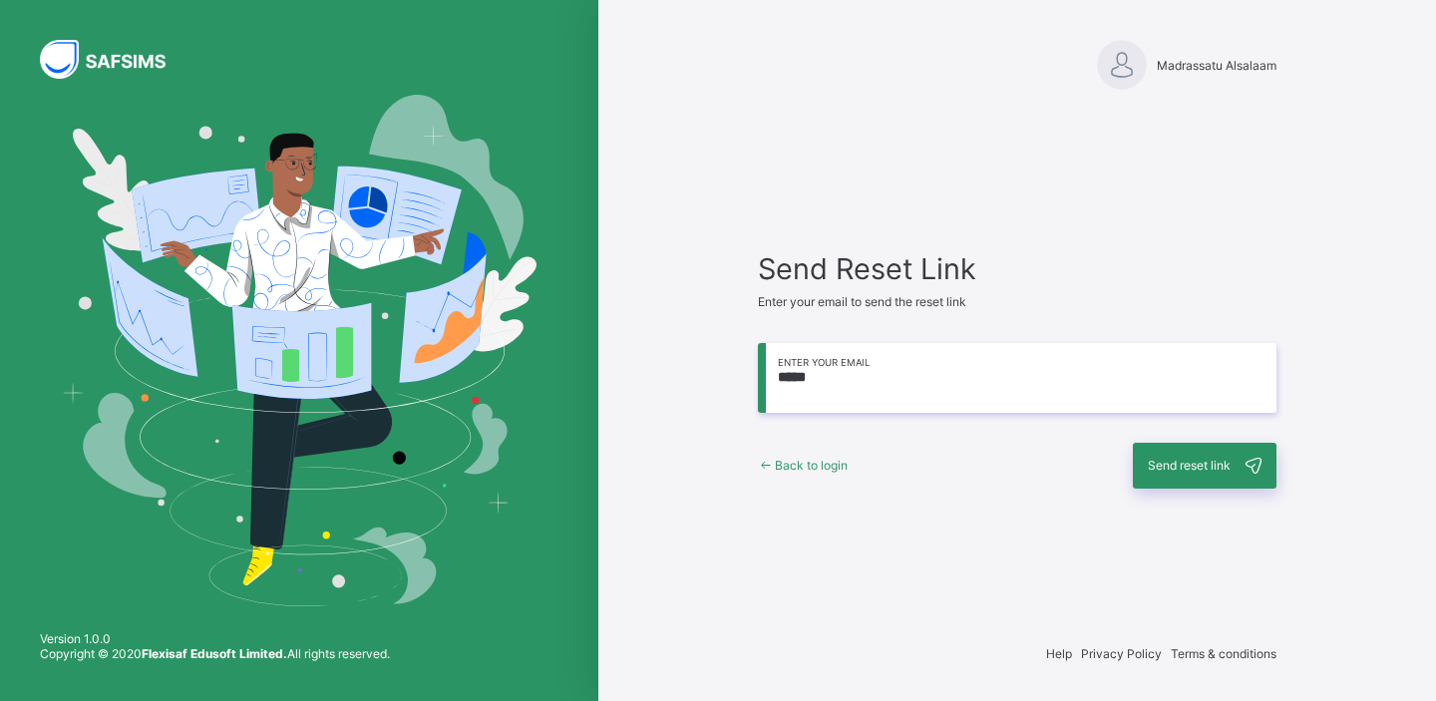
type input "**********"
click at [1212, 469] on span "Send reset link" at bounding box center [1189, 465] width 83 height 15
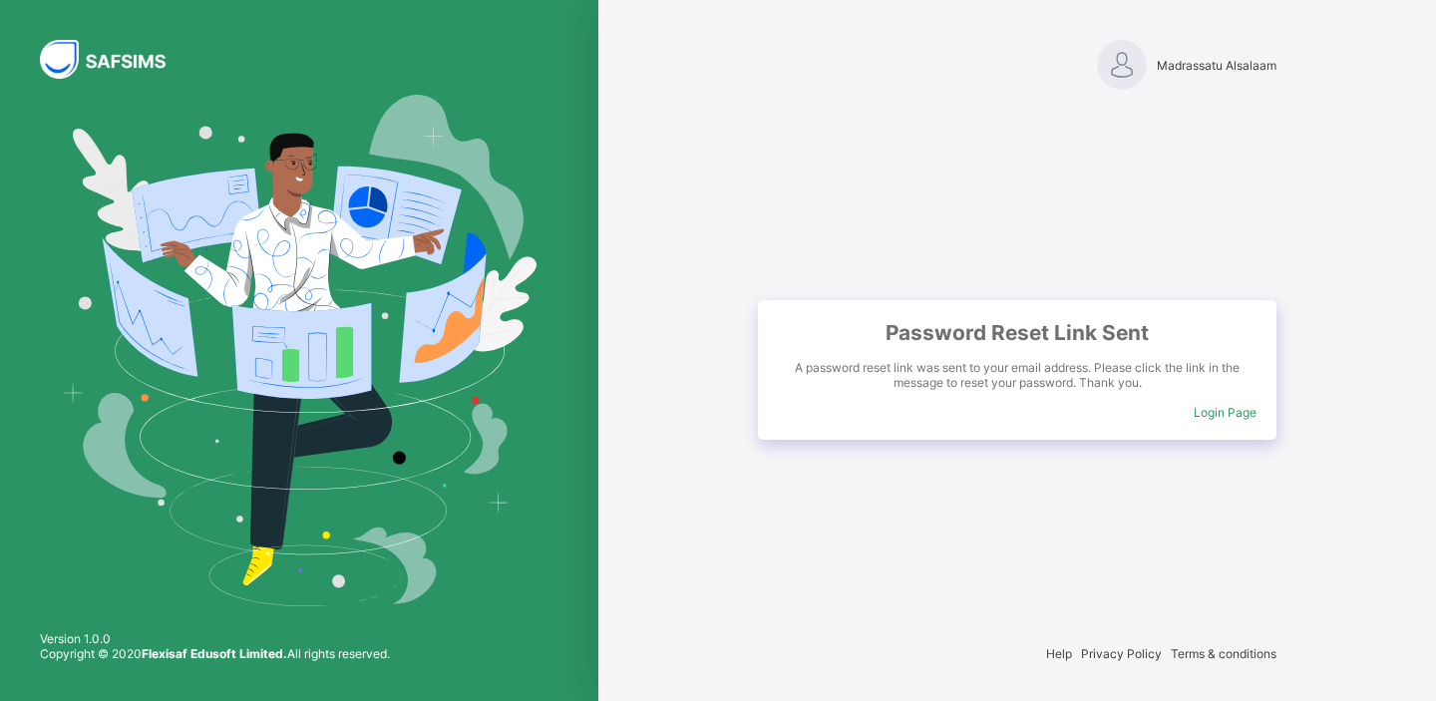
click at [1227, 410] on span "Login Page" at bounding box center [1225, 412] width 63 height 15
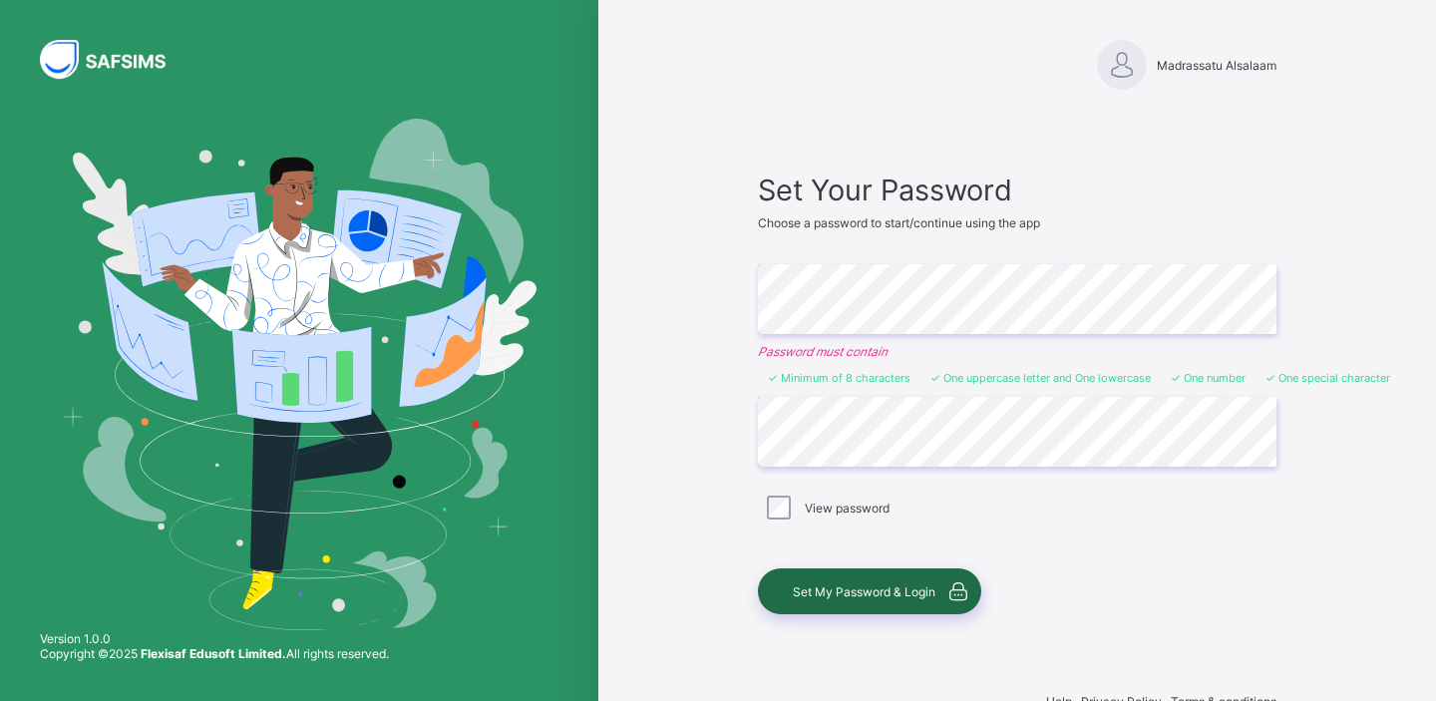
click at [848, 592] on span "Set My Password & Login" at bounding box center [864, 591] width 143 height 15
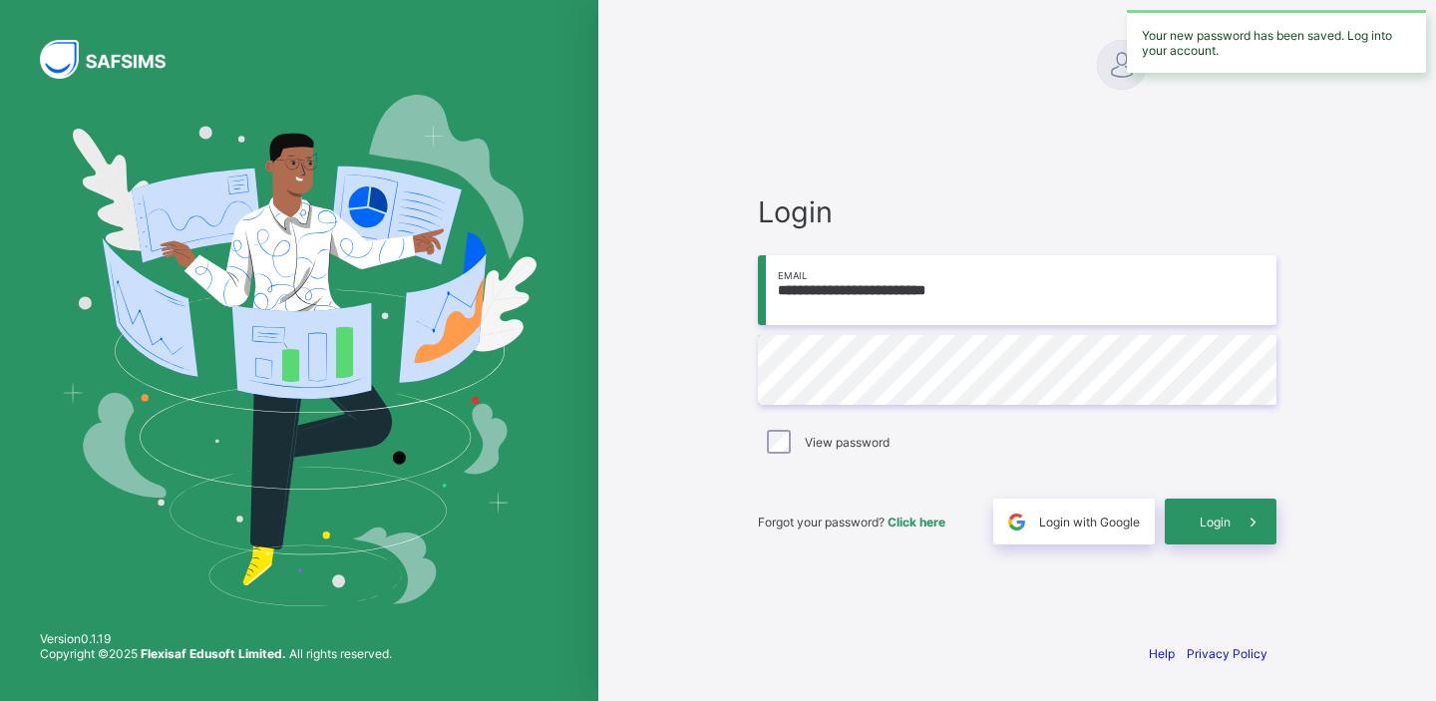
click at [912, 292] on input "**********" at bounding box center [1017, 290] width 518 height 70
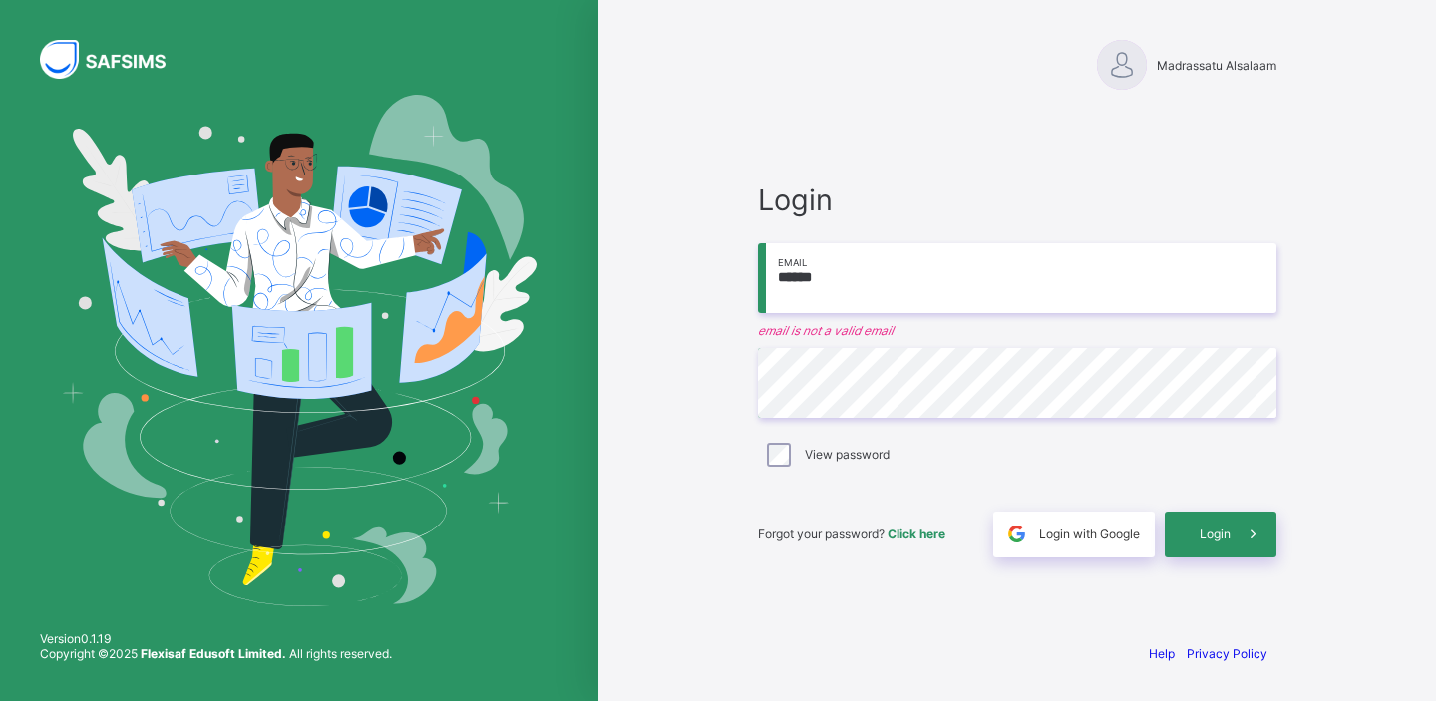
type input "**********"
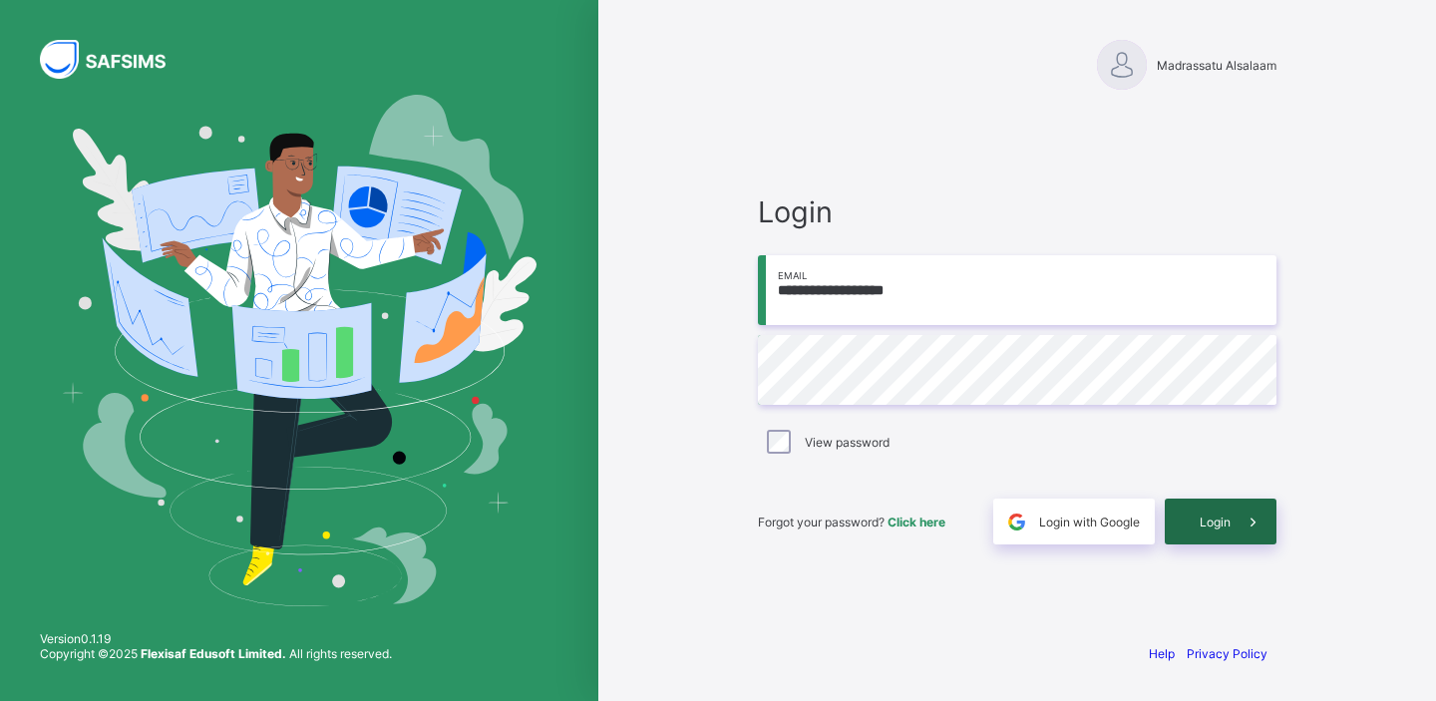
click at [1228, 521] on span "Login" at bounding box center [1215, 522] width 31 height 15
